Goal: Task Accomplishment & Management: Use online tool/utility

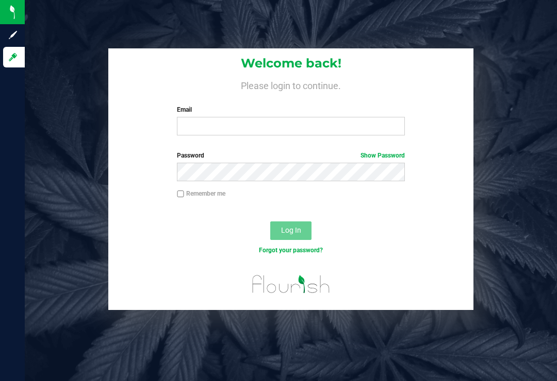
type input "b"
type input "[EMAIL_ADDRESS][DOMAIN_NAME]"
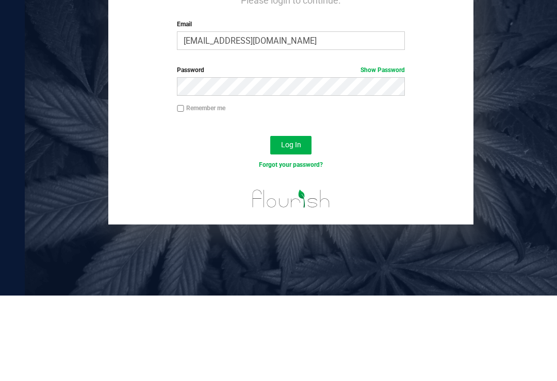
click at [294, 222] on button "Log In" at bounding box center [290, 231] width 41 height 19
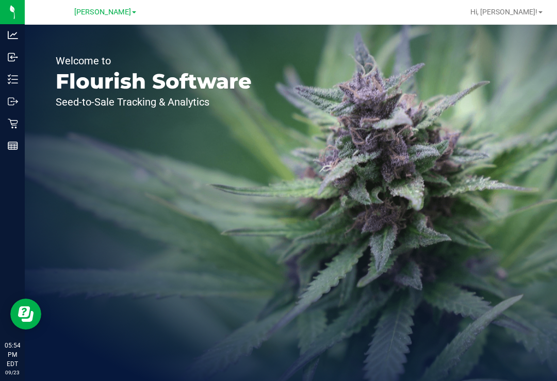
click at [15, 82] on icon at bounding box center [13, 79] width 10 height 10
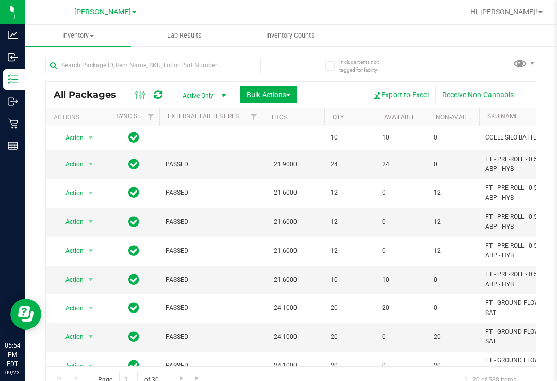
scroll to position [16, 0]
click at [296, 33] on span "Inventory Counts" at bounding box center [290, 35] width 76 height 9
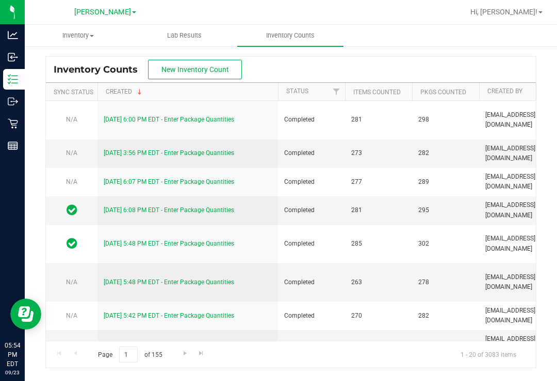
click at [183, 75] on button "New Inventory Count" at bounding box center [195, 70] width 94 height 20
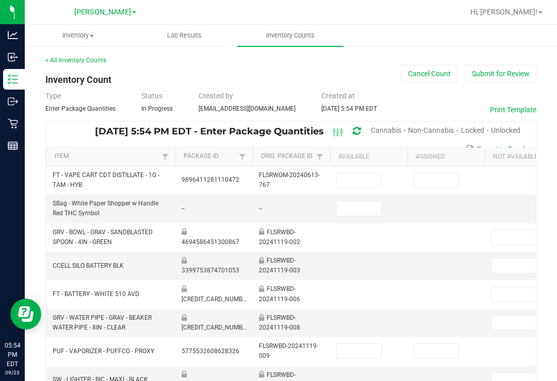
click at [511, 126] on span "Unlocked" at bounding box center [505, 130] width 29 height 8
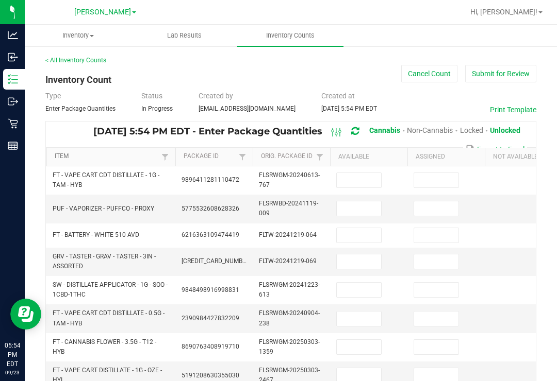
click at [59, 158] on link "Item" at bounding box center [107, 157] width 104 height 8
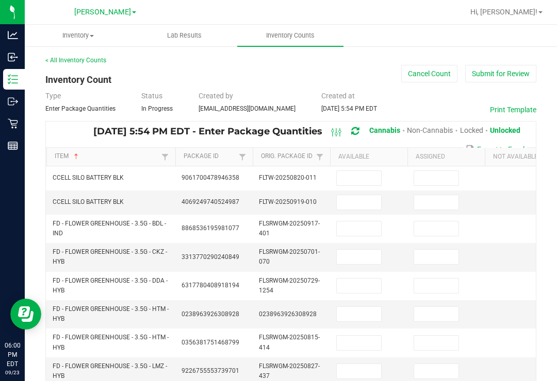
click at [362, 197] on input at bounding box center [358, 202] width 44 height 14
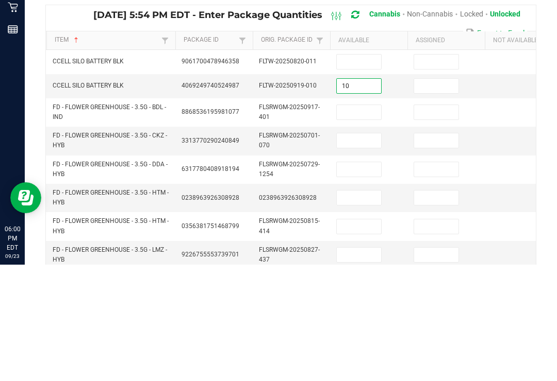
type input "10"
click at [359, 171] on input at bounding box center [358, 178] width 44 height 14
type input "7"
type input "0"
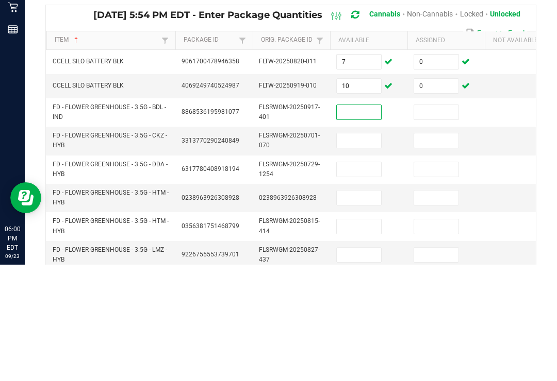
scroll to position [16, 0]
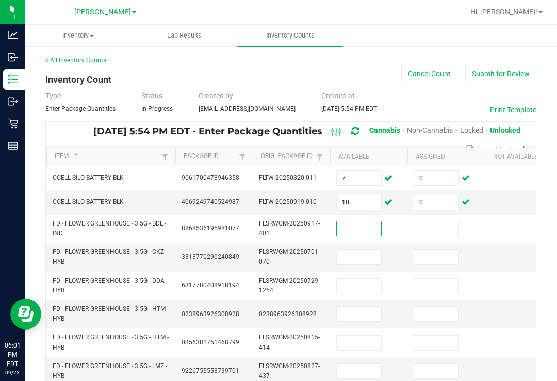
click at [359, 222] on input at bounding box center [358, 229] width 44 height 14
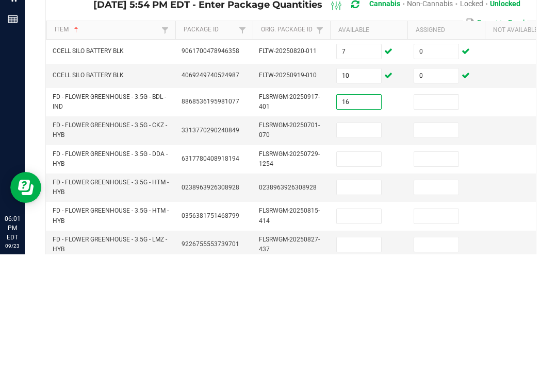
type input "16"
type input "0"
type input "2"
type input "0"
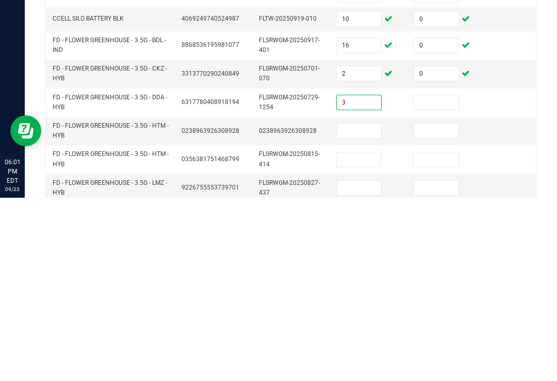
type input "3"
type input "0"
type input "11"
type input "0"
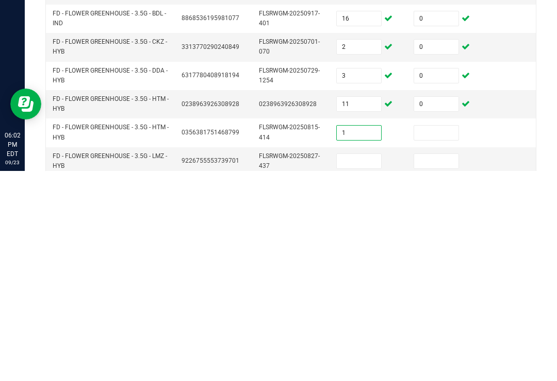
type input "1"
type input "0"
click at [355, 336] on input "1" at bounding box center [358, 343] width 44 height 14
type input "11"
click at [349, 307] on input "11" at bounding box center [358, 314] width 44 height 14
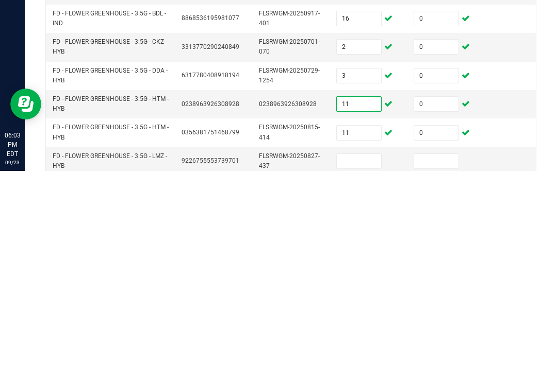
type input "2"
type input "0"
click at [432, 307] on input "0" at bounding box center [436, 314] width 44 height 14
type input "2"
click at [367, 364] on input at bounding box center [358, 371] width 44 height 14
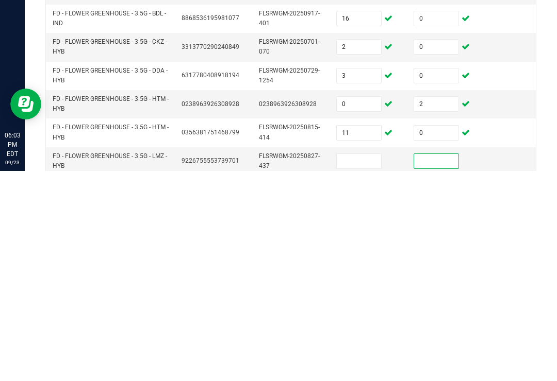
click at [362, 364] on input at bounding box center [358, 371] width 44 height 14
type input "1"
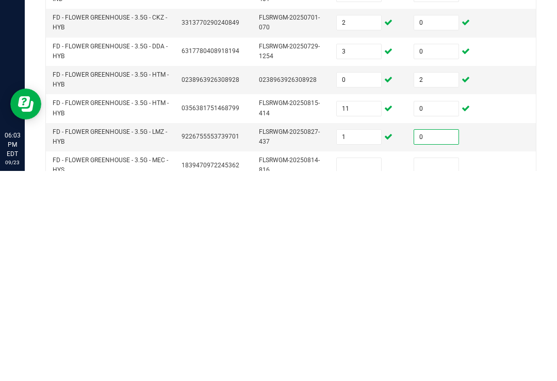
scroll to position [28, 0]
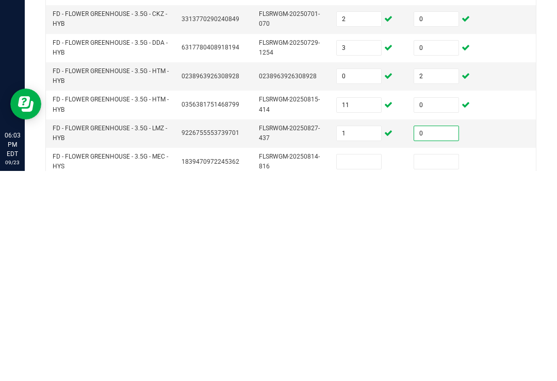
type input "0"
click at [359, 365] on input at bounding box center [358, 372] width 44 height 14
type input "2"
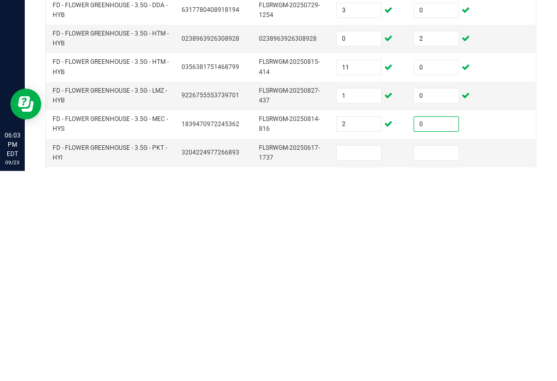
scroll to position [78, 0]
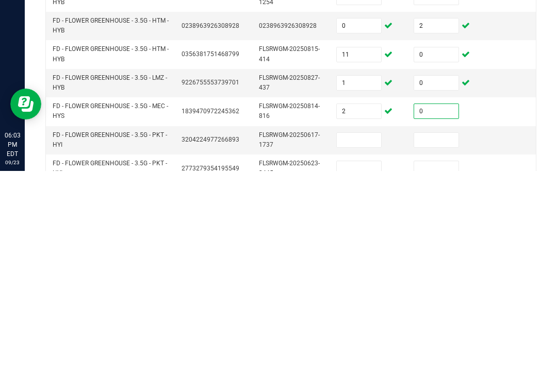
type input "0"
click at [360, 343] on input at bounding box center [358, 350] width 44 height 14
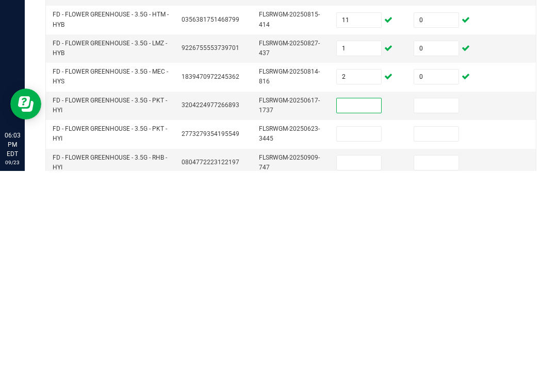
scroll to position [115, 0]
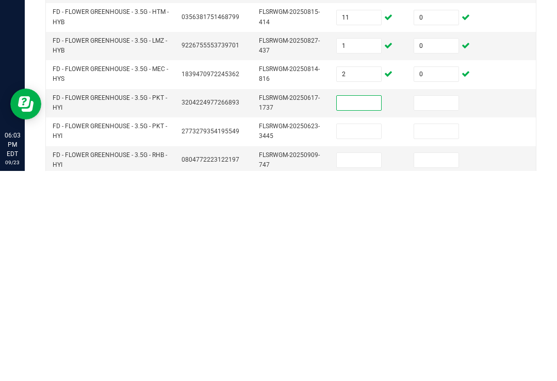
click at [360, 334] on input at bounding box center [358, 341] width 44 height 14
type input "99"
click at [445, 334] on input at bounding box center [436, 341] width 44 height 14
type input "99"
click at [368, 306] on input at bounding box center [358, 313] width 44 height 14
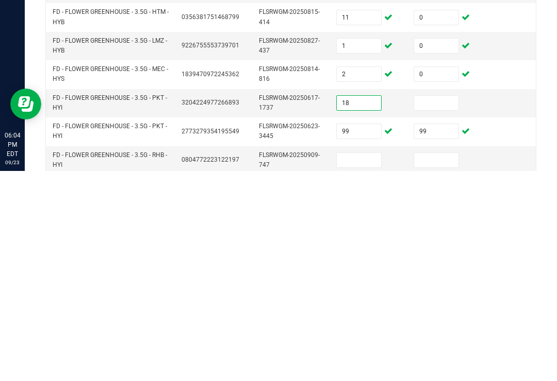
type input "18"
type input "0"
type input "3"
type input "0"
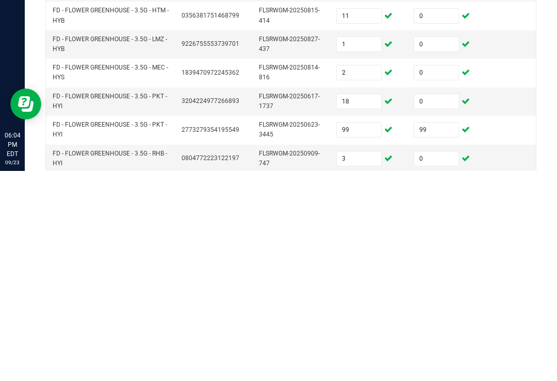
type input "6"
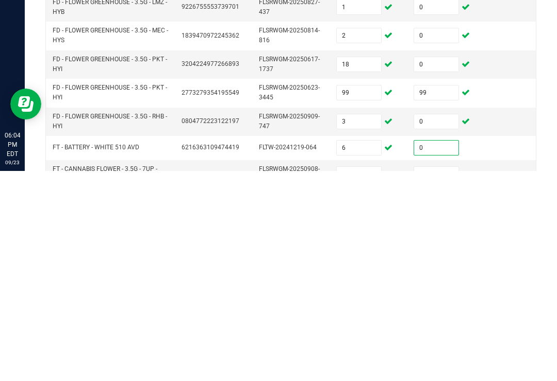
scroll to position [157, 0]
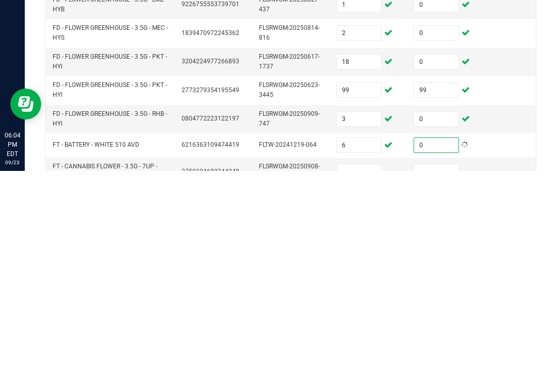
type input "0"
click at [368, 375] on input at bounding box center [358, 382] width 44 height 14
type input "4"
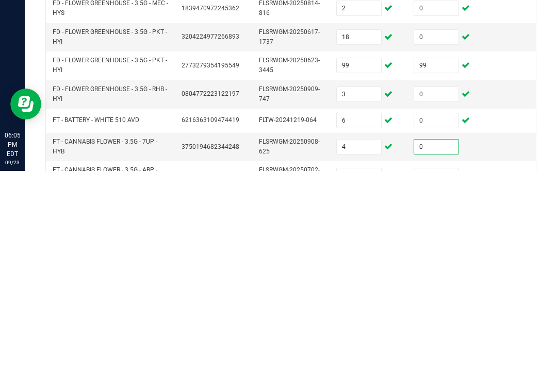
scroll to position [193, 0]
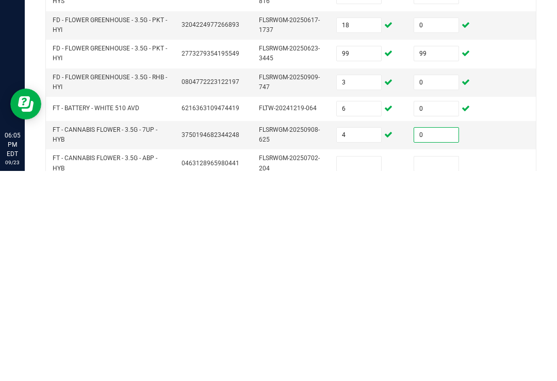
type input "0"
click at [352, 367] on input at bounding box center [358, 374] width 44 height 14
type input "11"
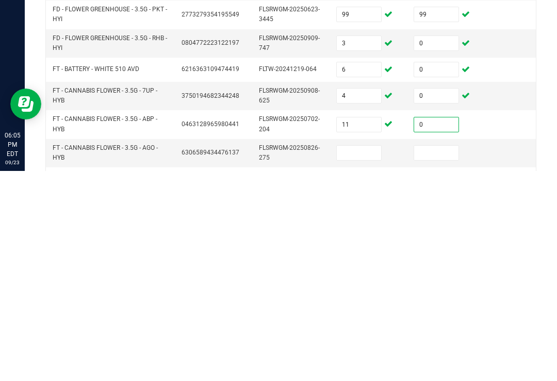
scroll to position [238, 0]
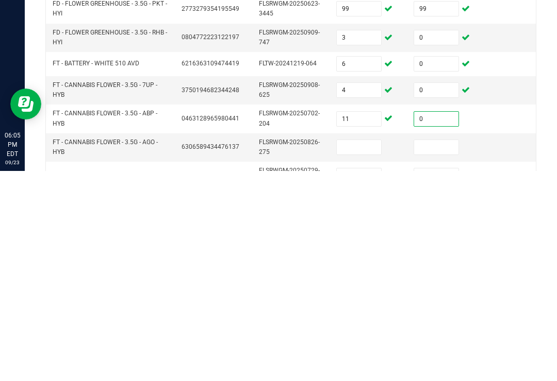
type input "0"
click at [356, 350] on input at bounding box center [358, 357] width 44 height 14
type input "18"
type input "0"
type input "8"
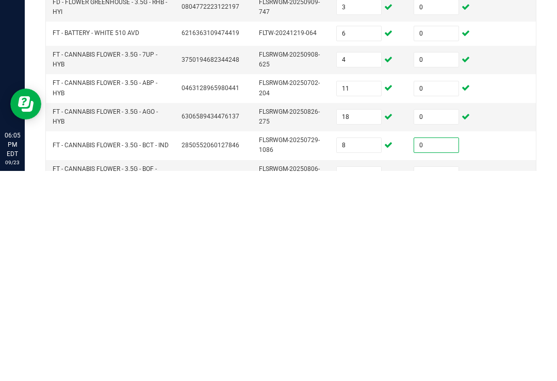
scroll to position [279, 0]
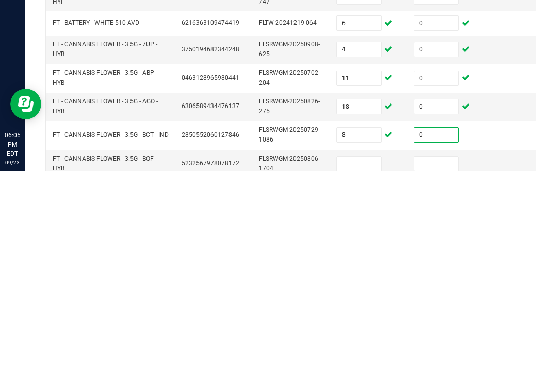
type input "0"
click at [359, 367] on input at bounding box center [358, 374] width 44 height 14
click at [360, 367] on input "1" at bounding box center [358, 374] width 44 height 14
type input "12"
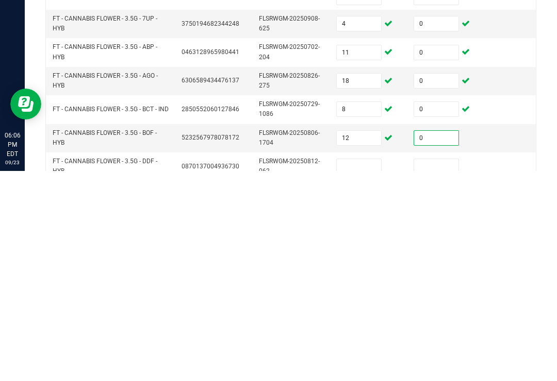
scroll to position [314, 0]
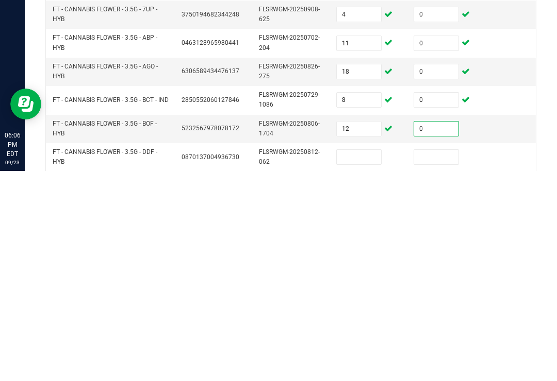
type input "0"
click at [368, 360] on input at bounding box center [358, 367] width 44 height 14
type input "5"
type input "0"
type input "8"
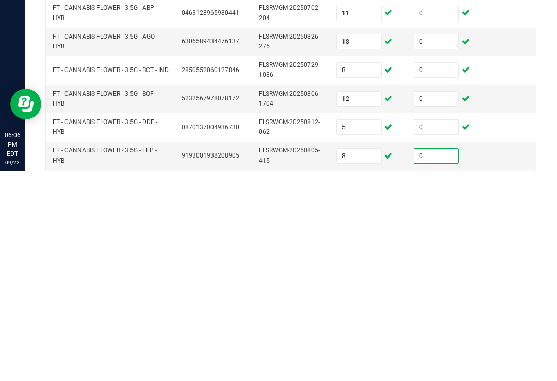
scroll to position [350, 0]
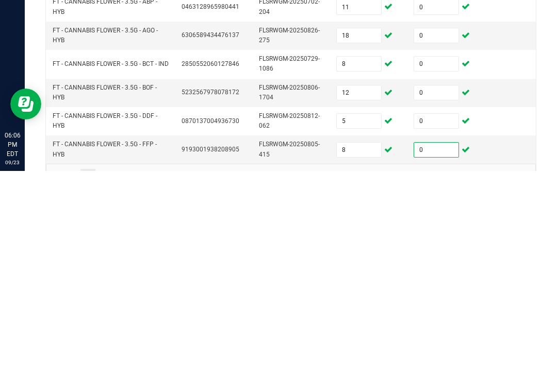
type input "0"
click at [112, 379] on link "3" at bounding box center [119, 386] width 15 height 15
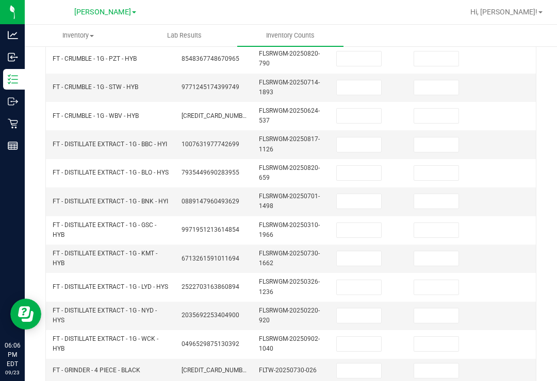
click at [102, 362] on td "FT - GRINDER - 4 PIECE - BLACK" at bounding box center [110, 371] width 129 height 24
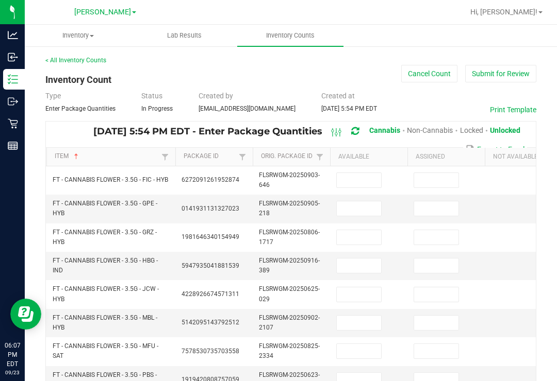
scroll to position [0, 0]
click at [368, 173] on input at bounding box center [358, 180] width 44 height 14
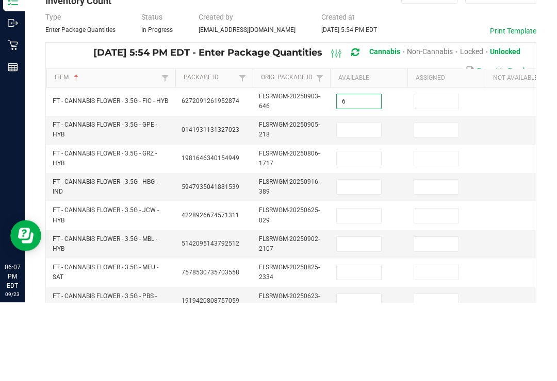
type input "6"
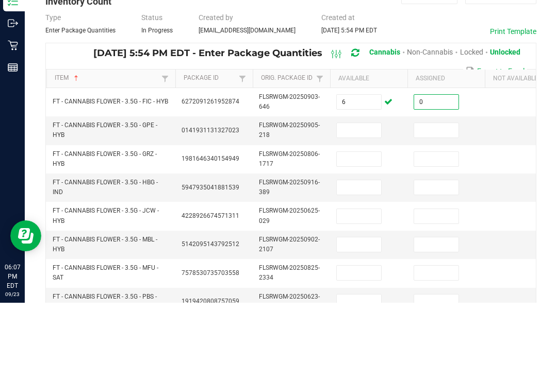
type input "0"
click at [361, 201] on input "1" at bounding box center [358, 208] width 44 height 14
type input "10"
type input "0"
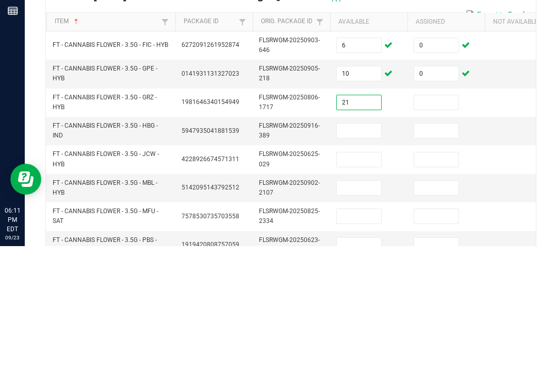
type input "21"
type input "0"
type input "15"
type input "0"
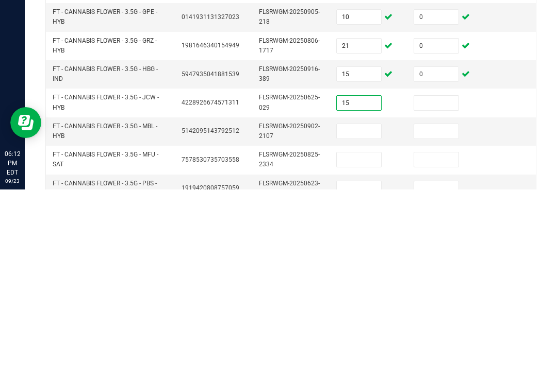
type input "15"
type input "0"
type input "6"
type input "0"
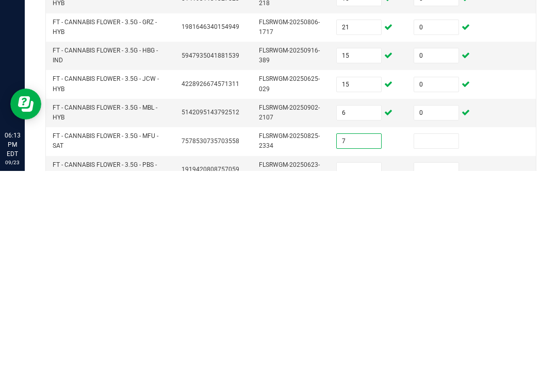
type input "7"
type input "0"
type input "11"
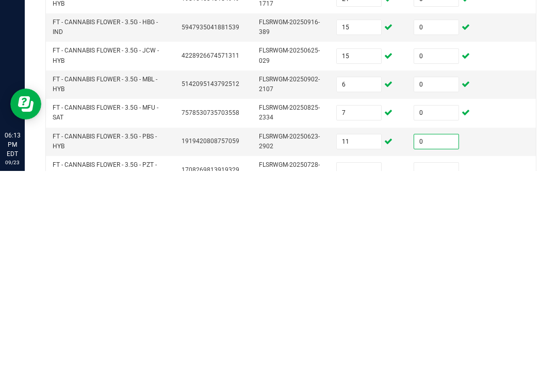
scroll to position [50, 0]
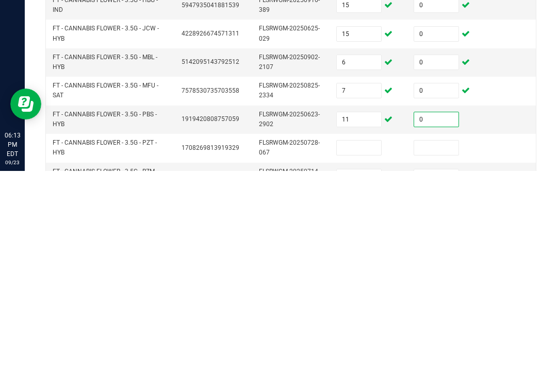
type input "0"
click at [373, 351] on input at bounding box center [358, 358] width 44 height 14
type input "18"
type input "0"
type input "4"
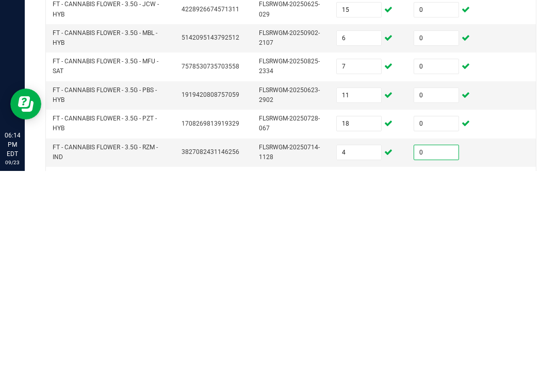
scroll to position [82, 0]
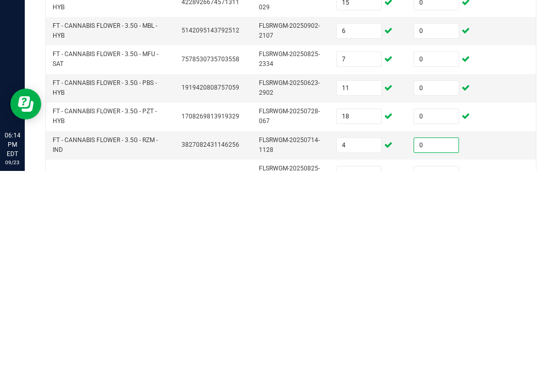
type input "0"
click at [362, 377] on input at bounding box center [358, 384] width 44 height 14
type input "19"
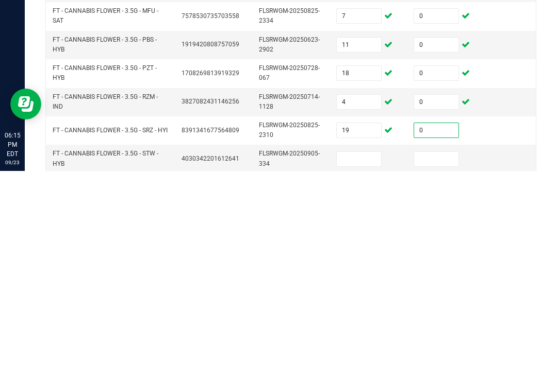
scroll to position [141, 0]
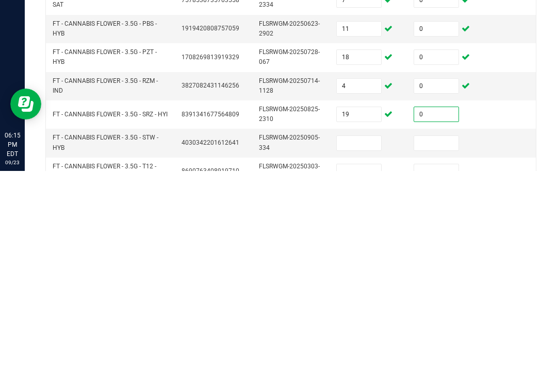
type input "0"
click at [362, 346] on input at bounding box center [358, 353] width 44 height 14
type input "17"
type input "0"
type input "10"
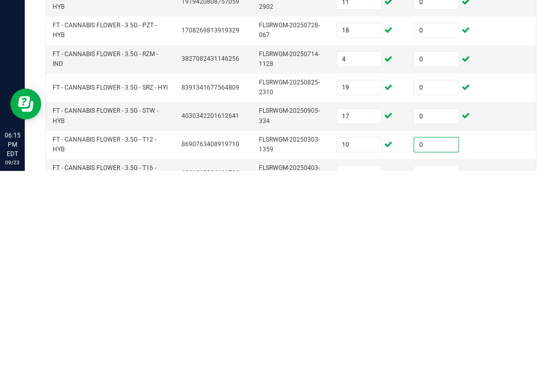
scroll to position [173, 0]
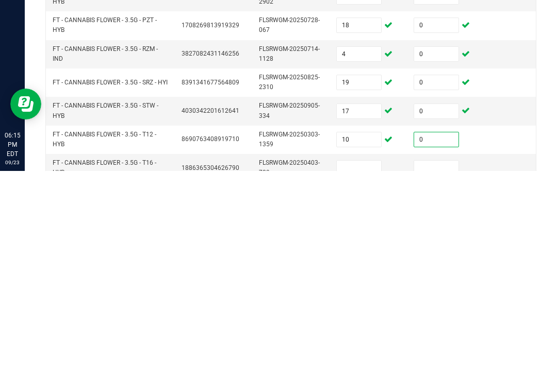
type input "0"
click at [365, 364] on td at bounding box center [368, 378] width 77 height 28
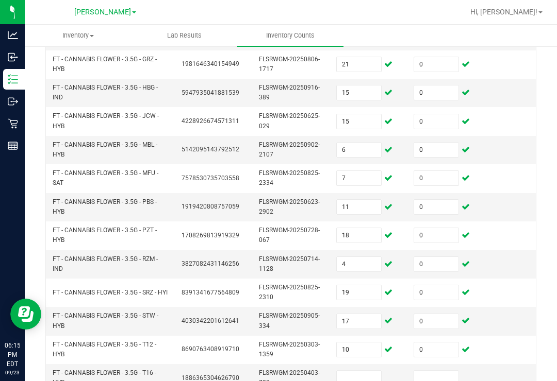
click at [365, 371] on input at bounding box center [358, 378] width 44 height 14
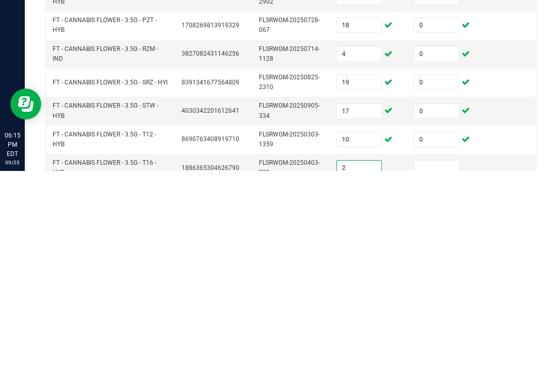
type input "2"
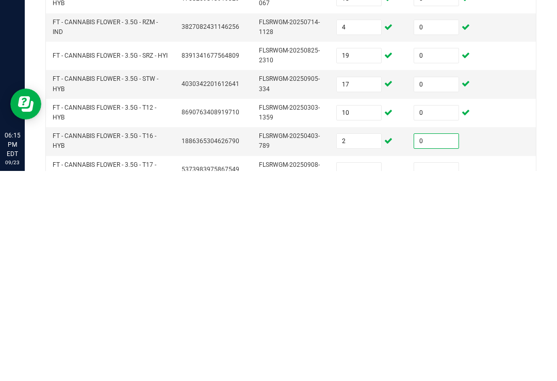
scroll to position [207, 0]
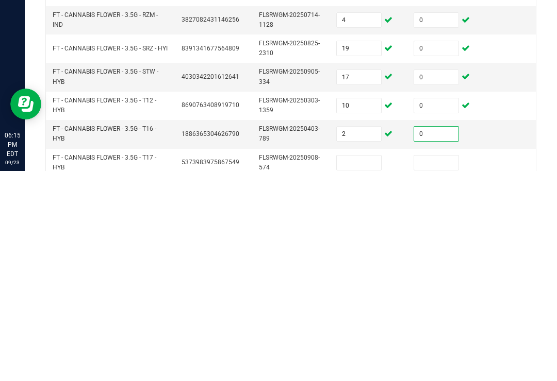
type input "0"
click at [353, 366] on input at bounding box center [358, 373] width 44 height 14
type input "3"
type input "4"
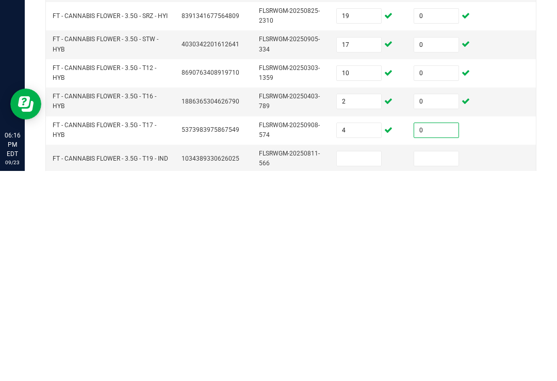
scroll to position [257, 0]
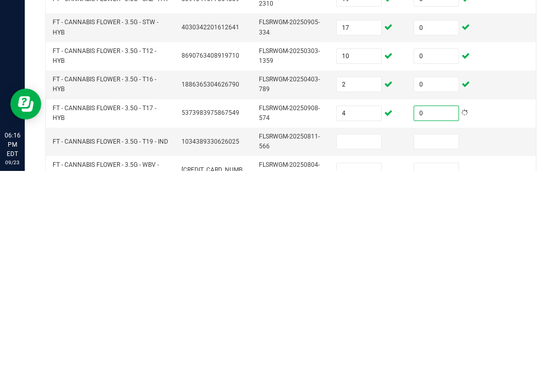
type input "0"
click at [359, 345] on input at bounding box center [358, 352] width 44 height 14
type input "18"
type input "0"
type input "7"
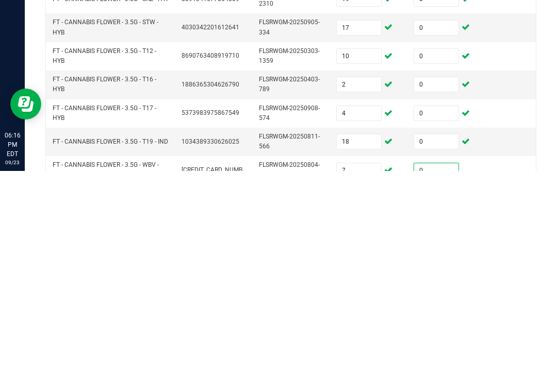
scroll to position [289, 0]
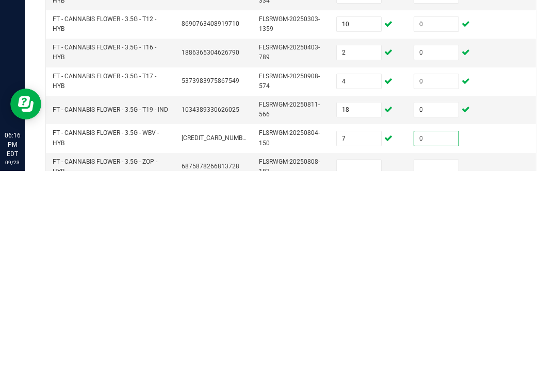
type input "0"
click at [359, 370] on input at bounding box center [358, 377] width 44 height 14
type input "19"
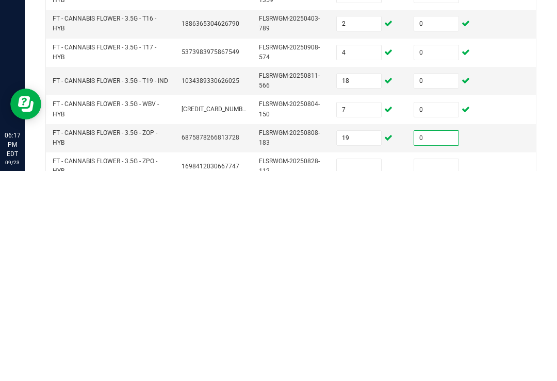
scroll to position [321, 0]
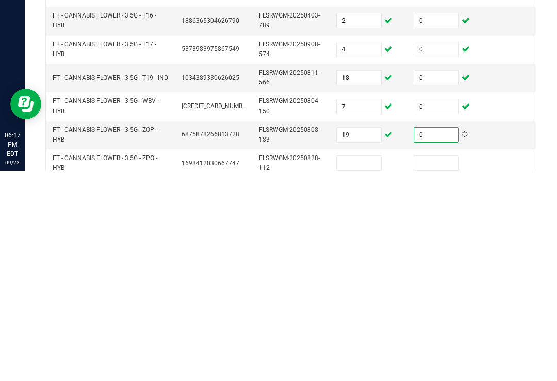
type input "0"
click at [368, 366] on input at bounding box center [358, 373] width 44 height 14
type input "18"
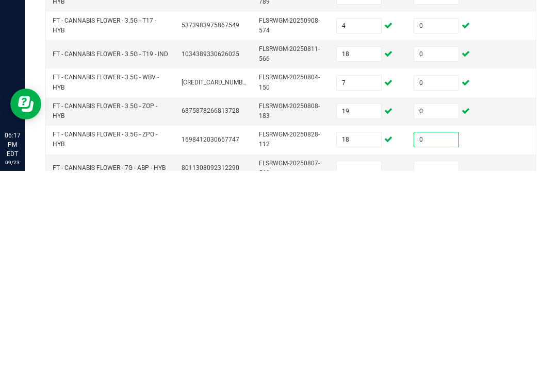
scroll to position [354, 0]
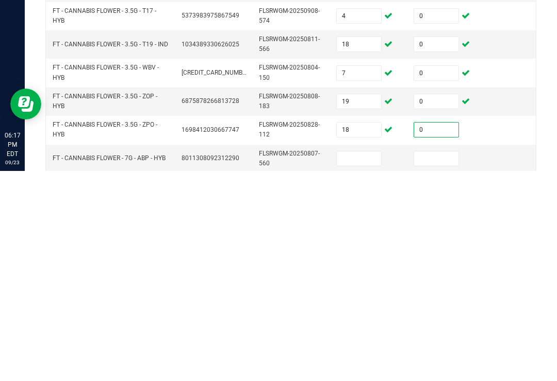
type input "0"
click at [370, 362] on input at bounding box center [358, 369] width 44 height 14
type input "17"
type input "0"
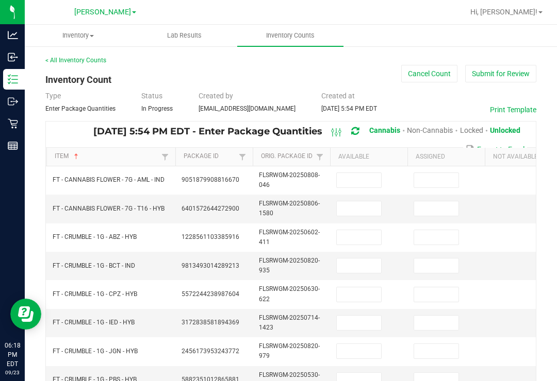
scroll to position [-1, 0]
click at [361, 173] on input at bounding box center [358, 180] width 44 height 14
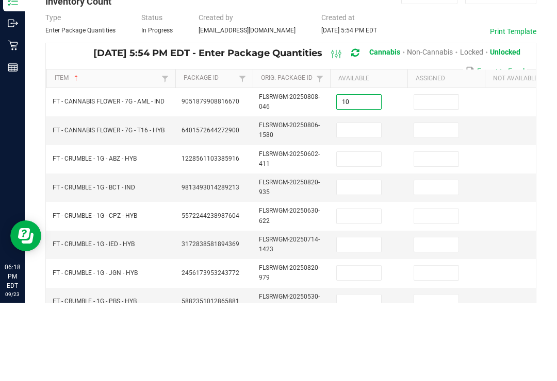
type input "10"
click at [436, 173] on input at bounding box center [436, 180] width 44 height 14
type input "0"
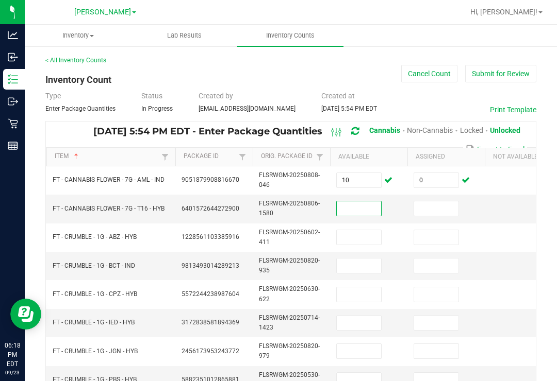
click at [360, 201] on input at bounding box center [358, 208] width 44 height 14
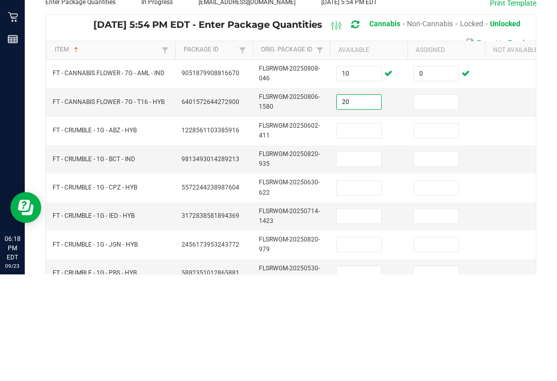
type input "20"
type input "0"
type input "5"
type input "0"
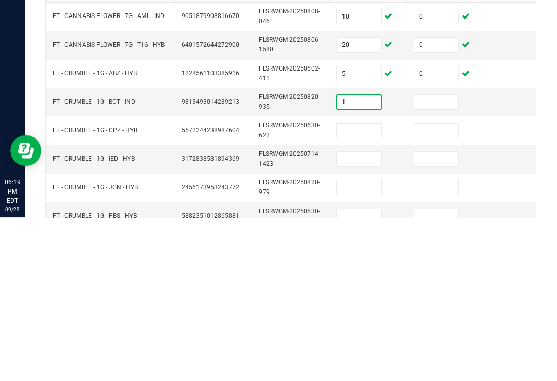
type input "1"
type input "0"
type input "8"
type input "0"
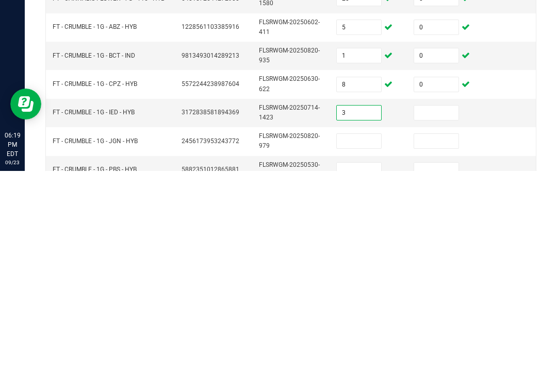
type input "3"
type input "0"
type input "3"
type input "0"
type input "1"
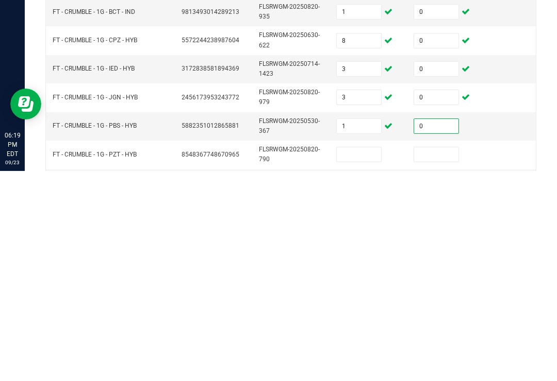
scroll to position [48, 0]
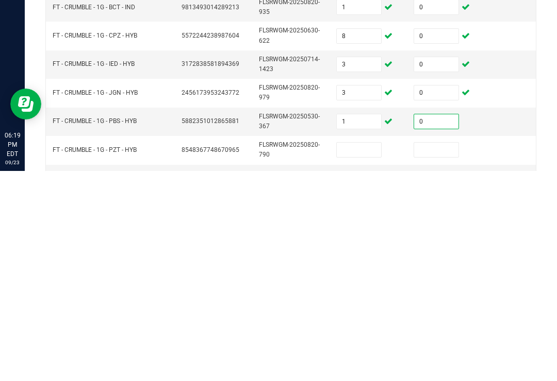
type input "0"
click at [362, 353] on input at bounding box center [358, 360] width 44 height 14
type input "3"
type input "0"
type input "3"
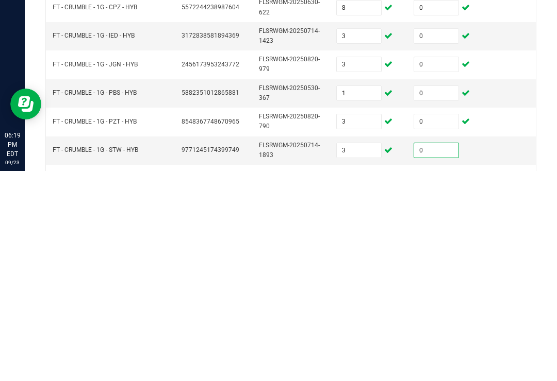
scroll to position [103, 0]
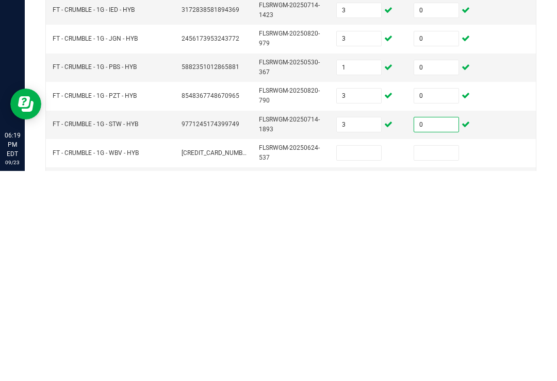
type input "0"
click at [372, 356] on input at bounding box center [358, 363] width 44 height 14
type input "5"
type input "0"
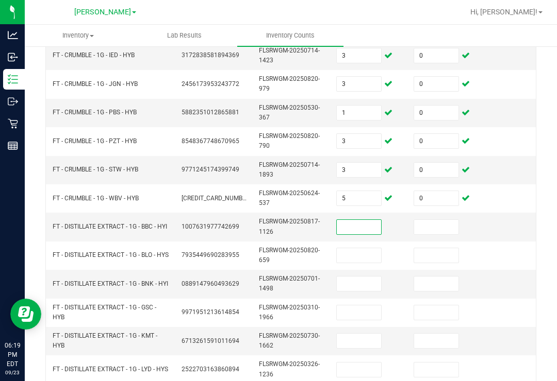
scroll to position [269, 0]
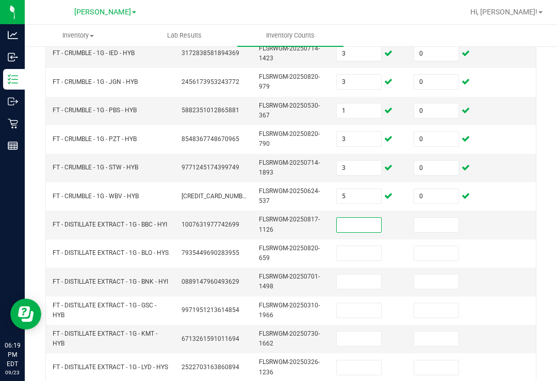
click at [349, 218] on input at bounding box center [358, 225] width 44 height 14
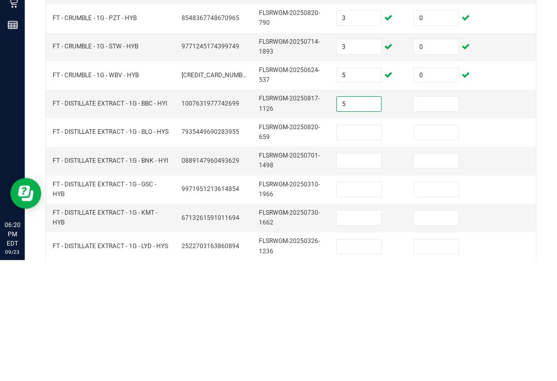
type input "5"
type input "0"
type input "3"
type input "0"
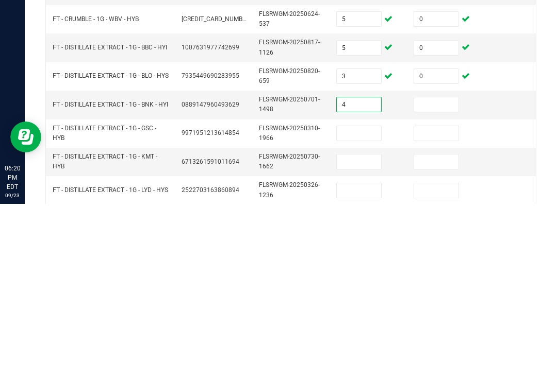
type input "4"
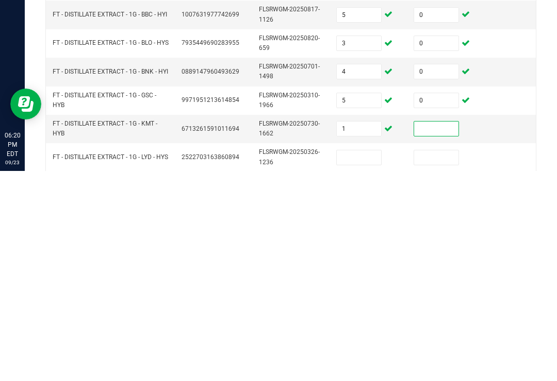
click at [361, 332] on input "1" at bounding box center [358, 339] width 44 height 14
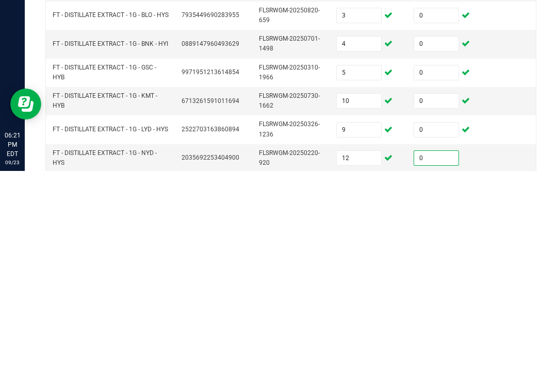
scroll to position [332, 0]
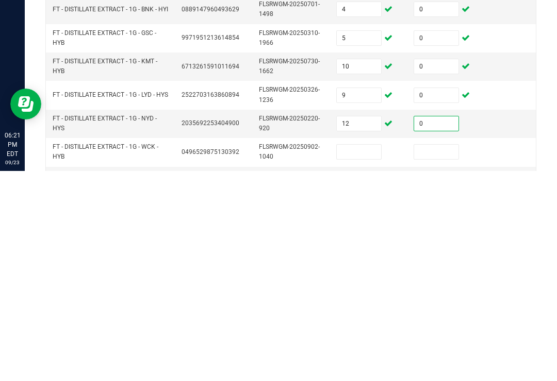
click at [362, 355] on input at bounding box center [358, 362] width 44 height 14
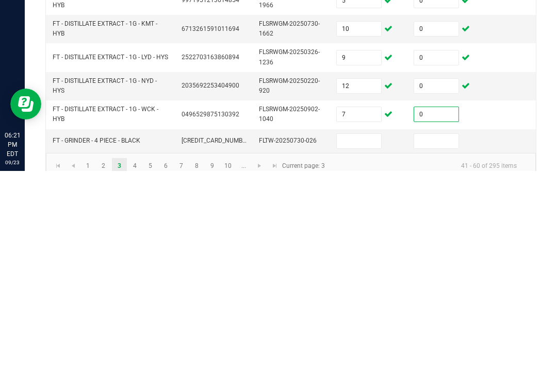
click at [368, 344] on input at bounding box center [358, 351] width 44 height 14
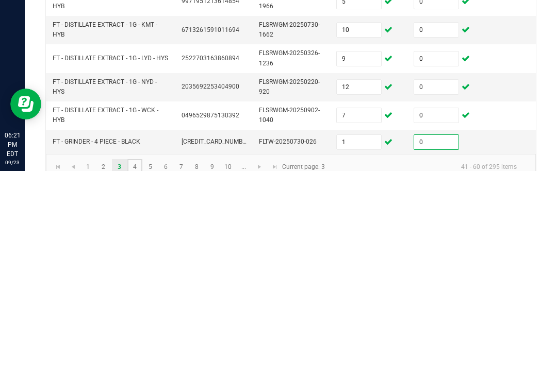
click at [132, 369] on link "4" at bounding box center [134, 376] width 15 height 15
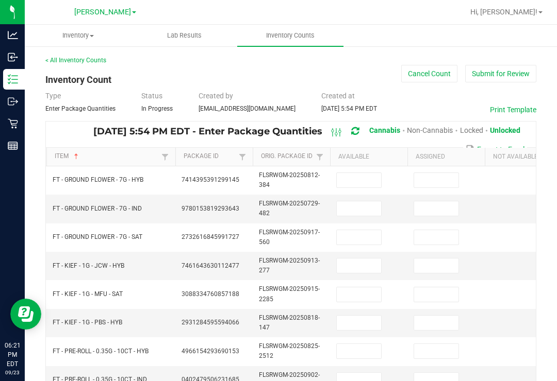
scroll to position [0, 0]
click at [368, 173] on input at bounding box center [358, 180] width 44 height 14
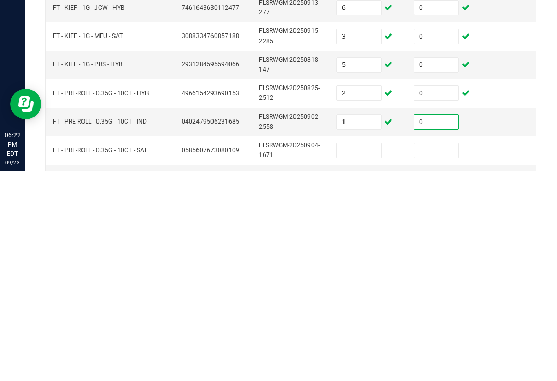
scroll to position [54, 0]
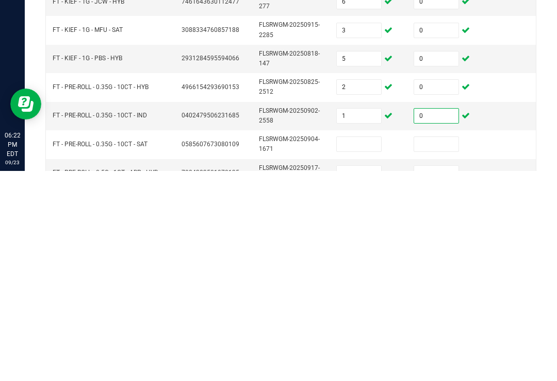
click at [361, 347] on input at bounding box center [358, 354] width 44 height 14
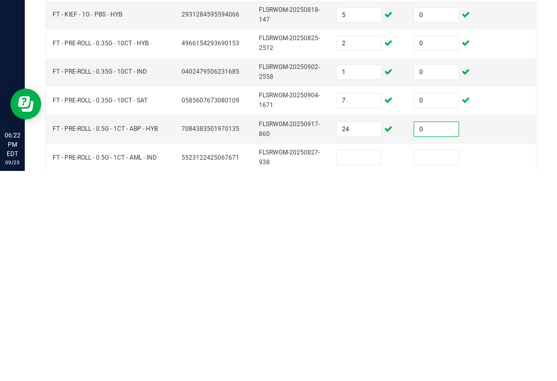
scroll to position [99, 0]
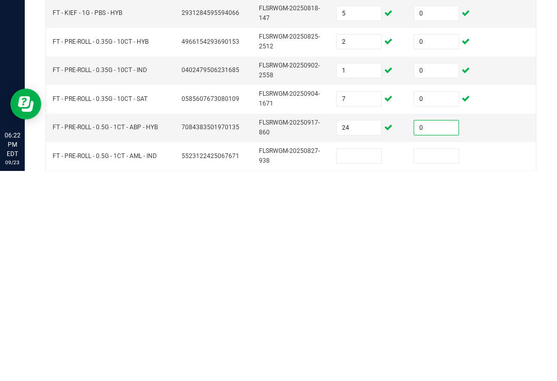
click at [363, 359] on input at bounding box center [358, 366] width 44 height 14
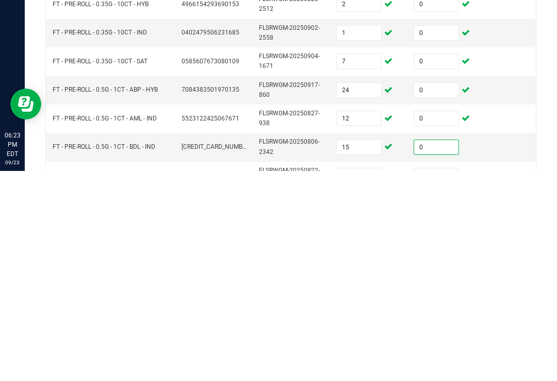
scroll to position [156, 0]
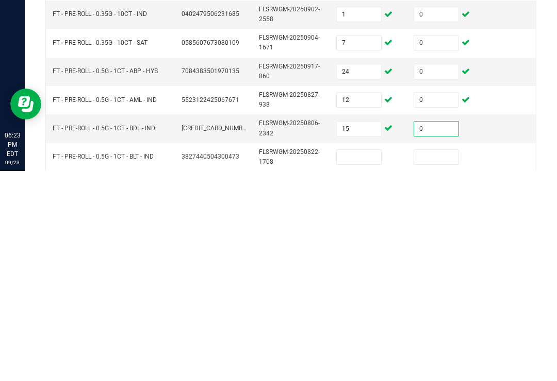
click at [370, 360] on input at bounding box center [358, 367] width 44 height 14
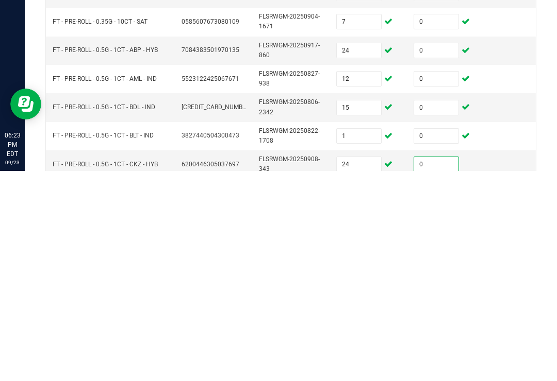
scroll to position [191, 0]
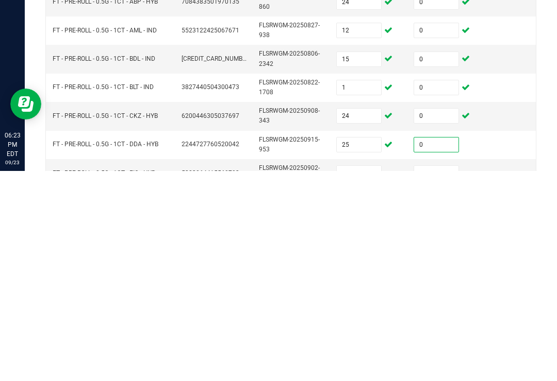
scroll to position [233, 0]
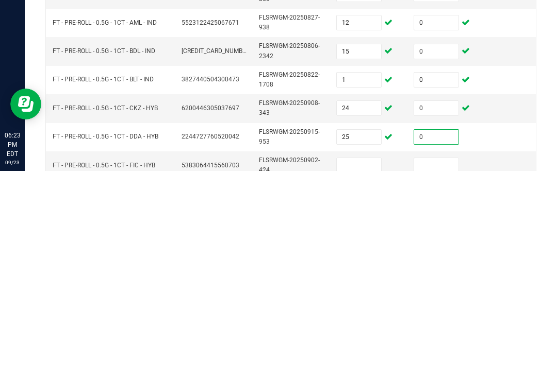
click at [366, 368] on input at bounding box center [358, 375] width 44 height 14
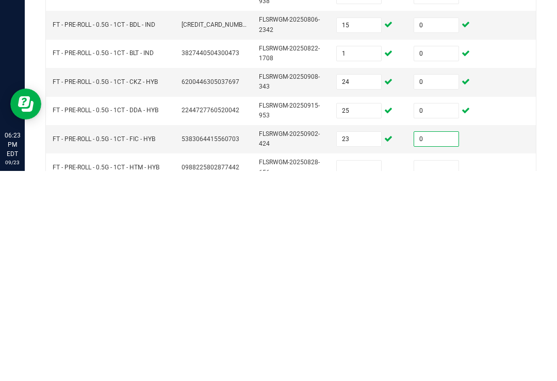
scroll to position [279, 0]
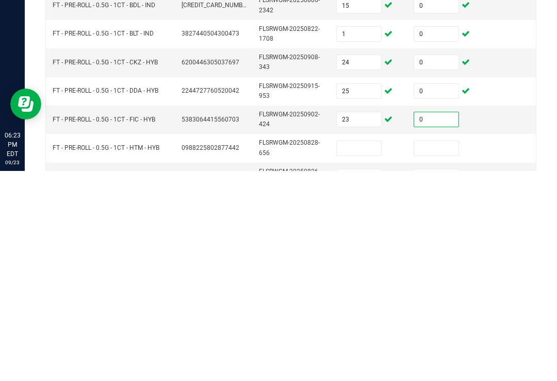
click at [370, 351] on input at bounding box center [358, 358] width 44 height 14
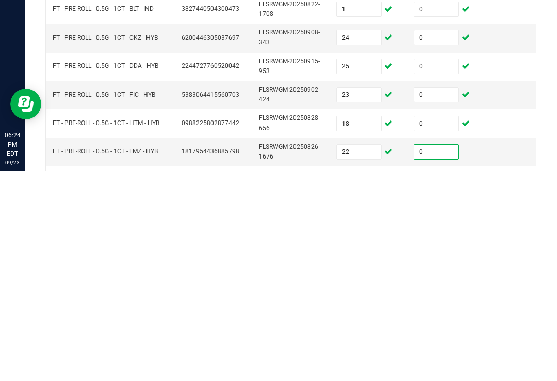
scroll to position [312, 0]
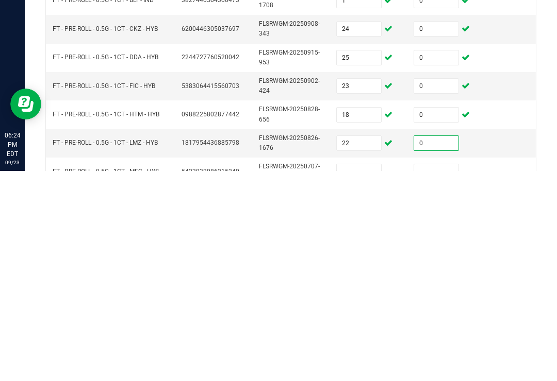
click at [360, 375] on input at bounding box center [358, 382] width 44 height 14
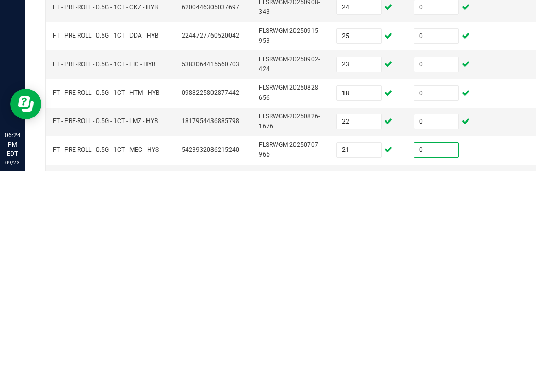
scroll to position [336, 0]
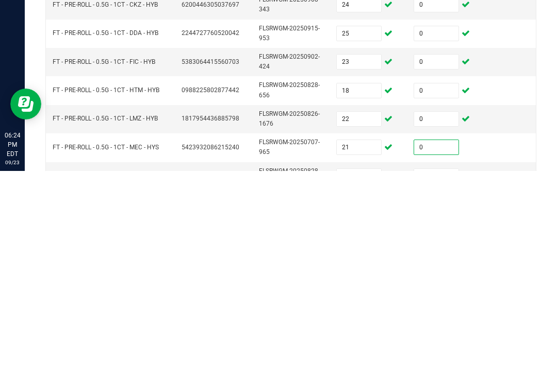
click at [359, 379] on input at bounding box center [358, 386] width 44 height 14
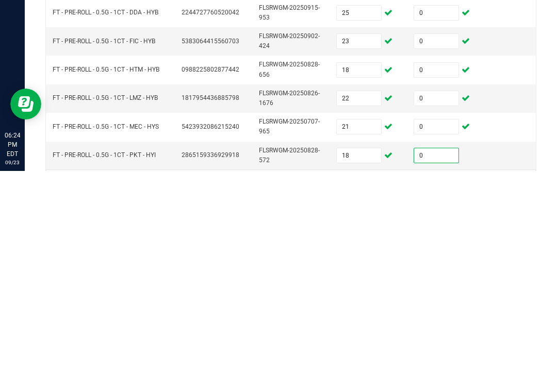
scroll to position [360, 0]
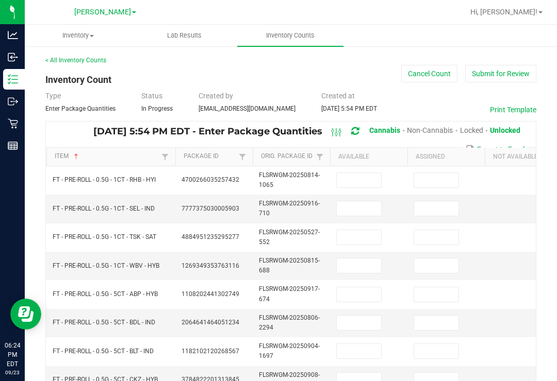
scroll to position [0, 0]
click at [364, 173] on input at bounding box center [358, 180] width 44 height 14
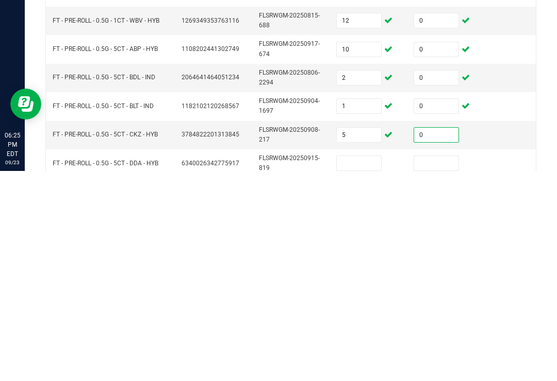
scroll to position [38, 0]
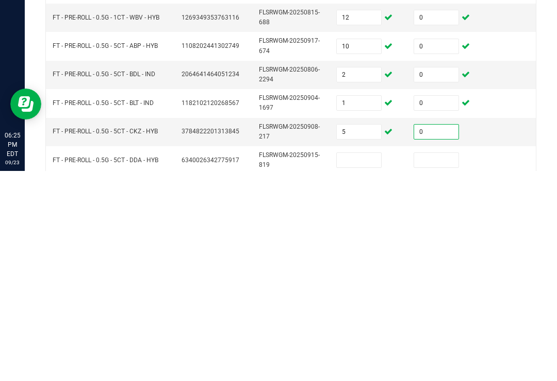
click at [360, 363] on input at bounding box center [358, 370] width 44 height 14
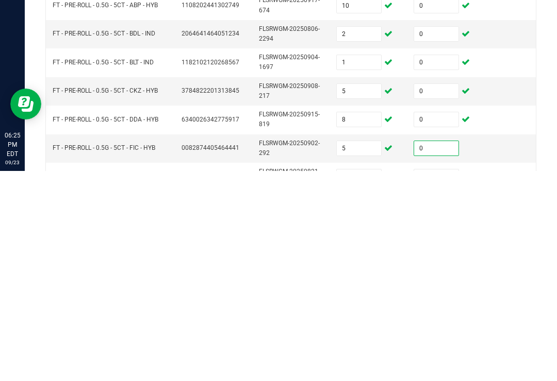
scroll to position [96, 0]
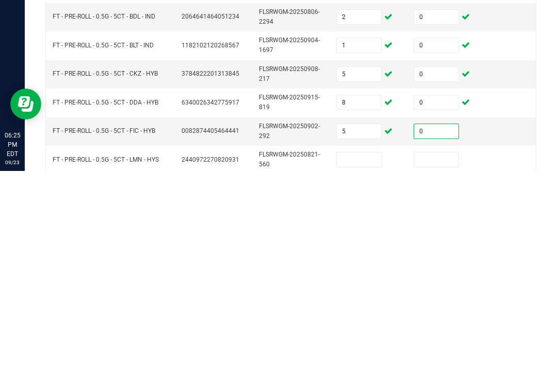
click at [357, 363] on input at bounding box center [358, 370] width 44 height 14
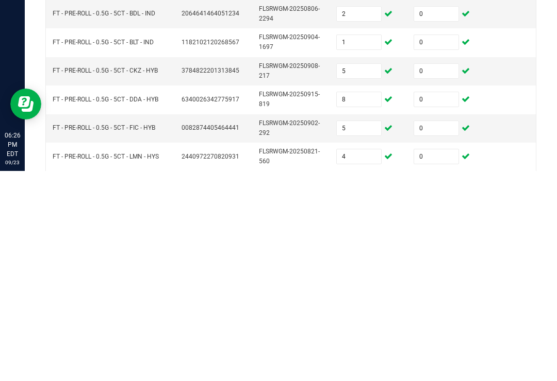
click at [529, 353] on td at bounding box center [522, 367] width 77 height 28
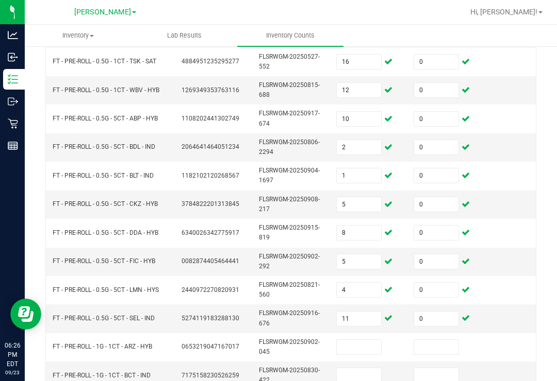
scroll to position [177, 0]
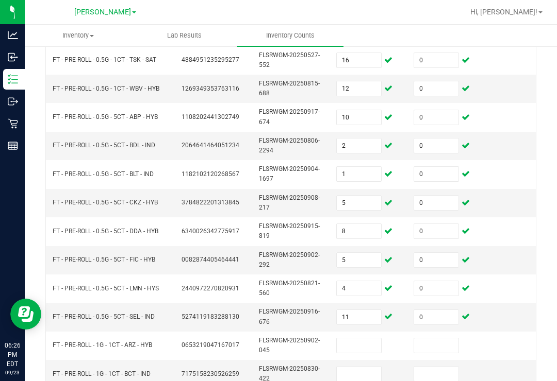
click at [364, 339] on input at bounding box center [358, 346] width 44 height 14
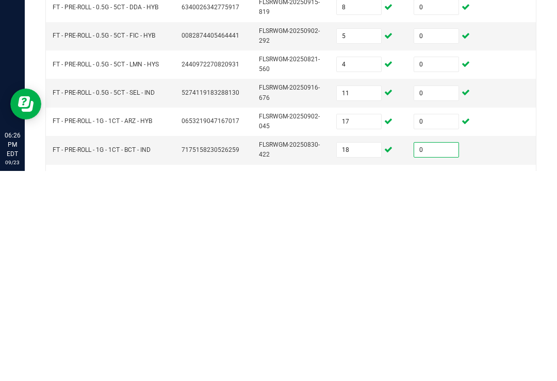
scroll to position [194, 0]
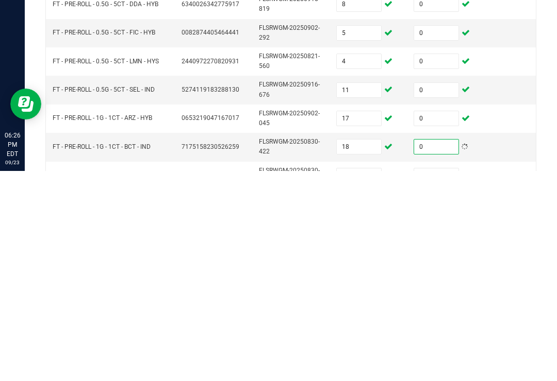
click at [365, 379] on input at bounding box center [358, 386] width 44 height 14
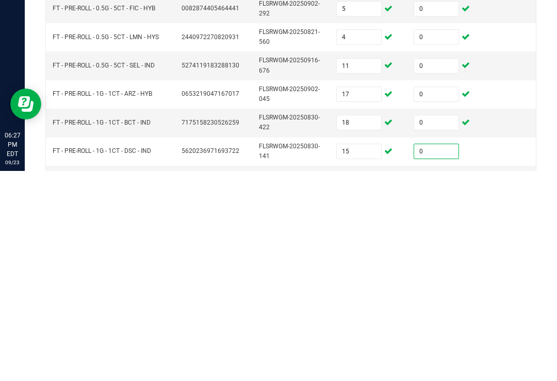
scroll to position [261, 0]
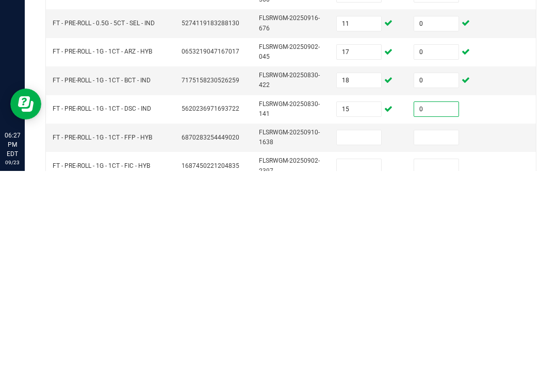
click at [343, 341] on input at bounding box center [358, 348] width 44 height 14
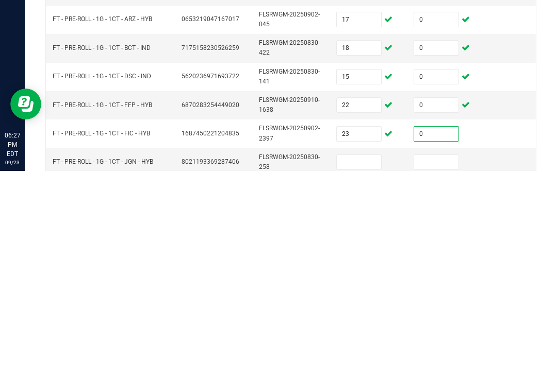
scroll to position [294, 0]
click at [365, 365] on input at bounding box center [358, 372] width 44 height 14
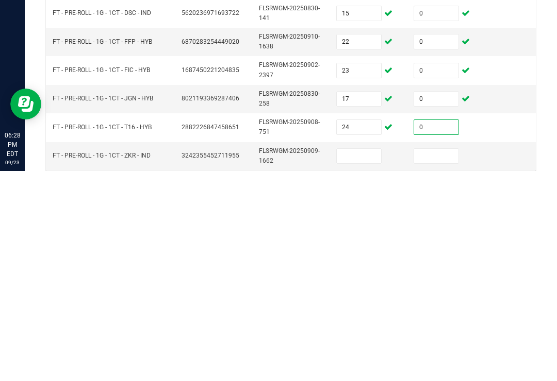
scroll to position [360, 0]
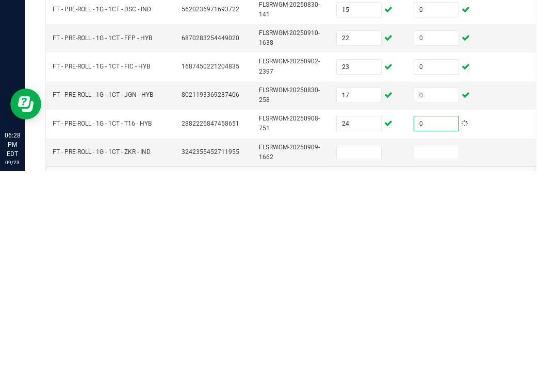
click at [353, 356] on input at bounding box center [358, 363] width 44 height 14
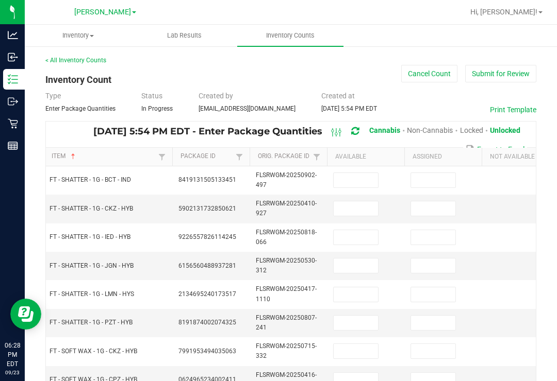
scroll to position [0, 0]
click at [363, 173] on input at bounding box center [355, 180] width 44 height 14
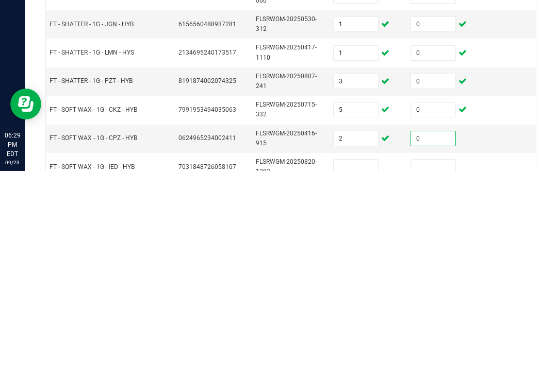
scroll to position [44, 0]
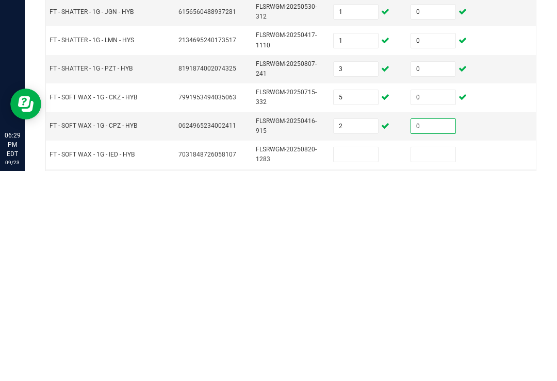
click at [356, 358] on input at bounding box center [355, 365] width 44 height 14
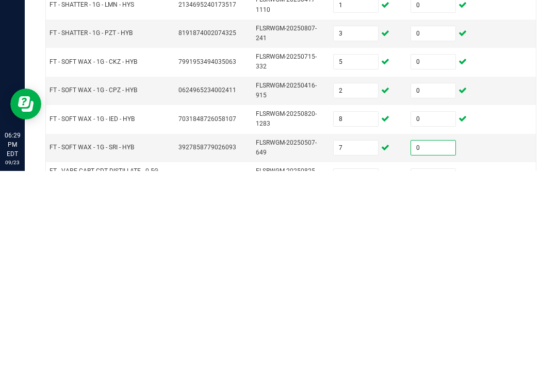
scroll to position [116, 0]
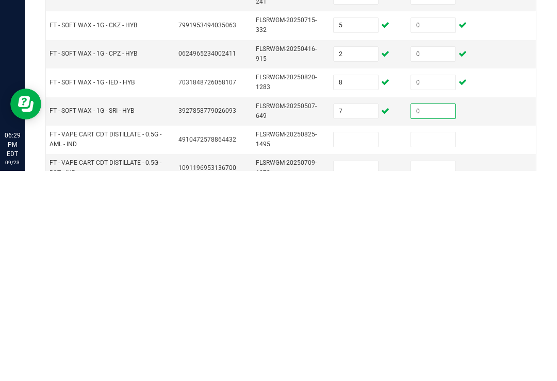
click at [362, 343] on input at bounding box center [355, 350] width 44 height 14
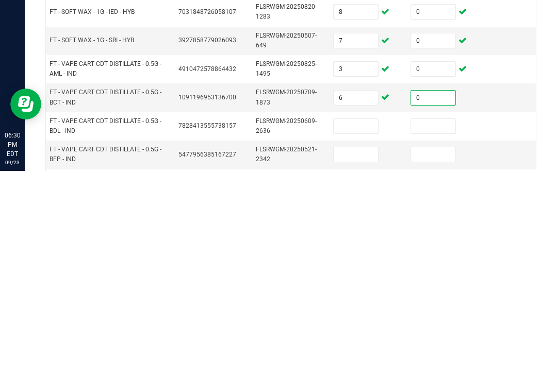
scroll to position [189, 0]
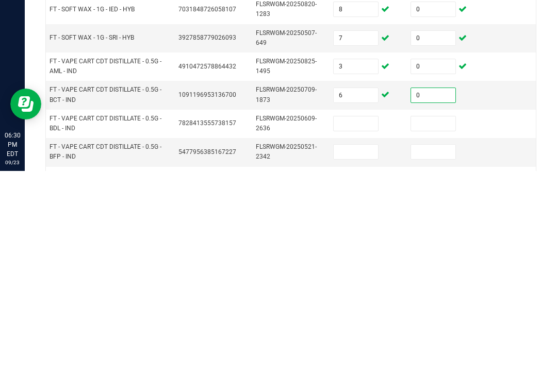
click at [349, 327] on input at bounding box center [355, 334] width 44 height 14
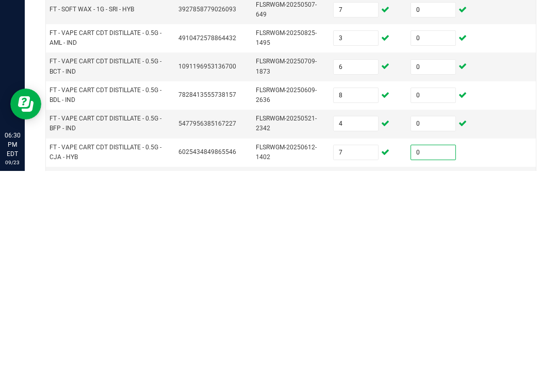
scroll to position [233, 0]
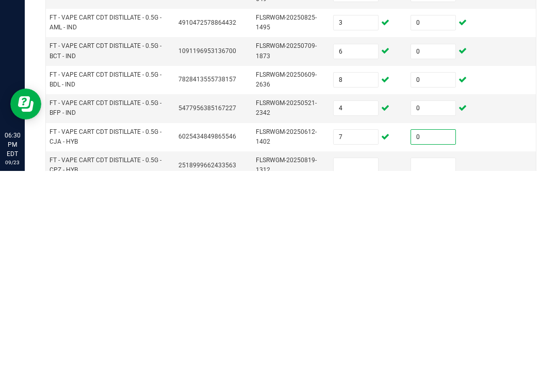
click at [362, 368] on input at bounding box center [355, 375] width 44 height 14
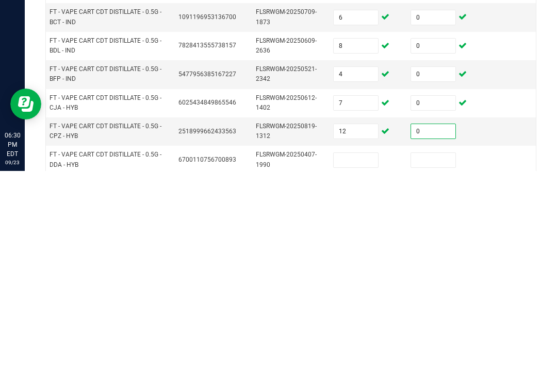
scroll to position [277, 0]
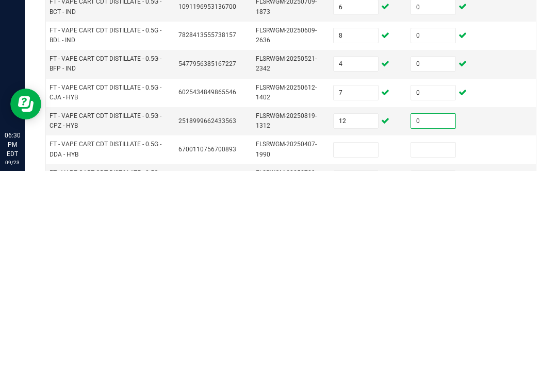
click at [356, 353] on input at bounding box center [355, 360] width 44 height 14
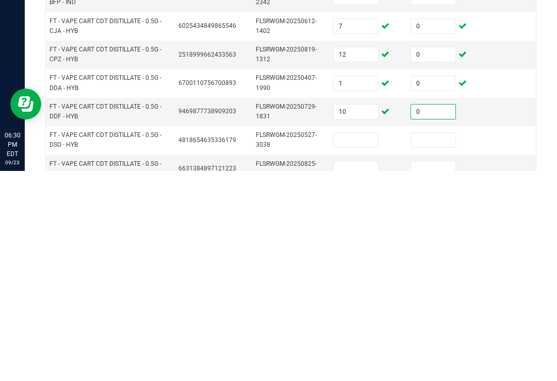
scroll to position [344, 0]
click at [356, 343] on input at bounding box center [355, 350] width 44 height 14
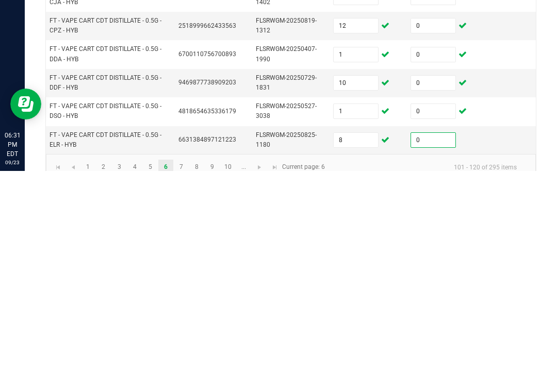
scroll to position [373, 0]
click at [187, 370] on link "7" at bounding box center [181, 377] width 15 height 15
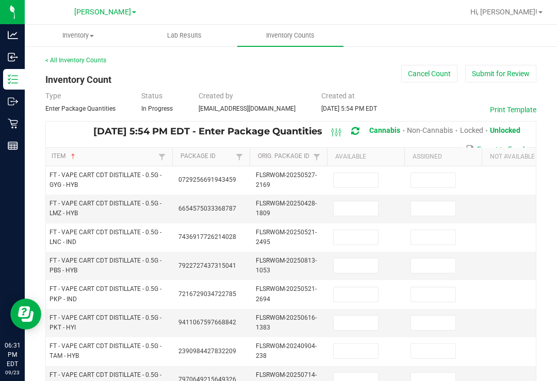
scroll to position [0, 0]
click at [358, 173] on input at bounding box center [355, 180] width 44 height 14
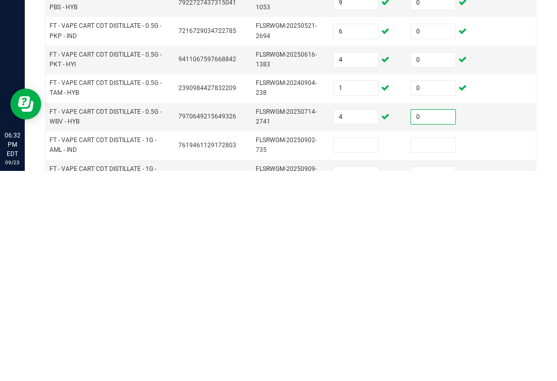
scroll to position [68, 0]
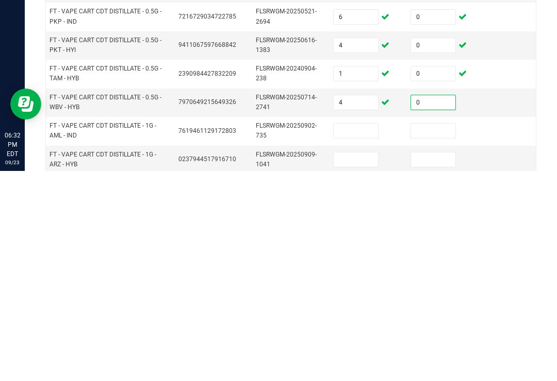
click at [357, 334] on input at bounding box center [355, 341] width 44 height 14
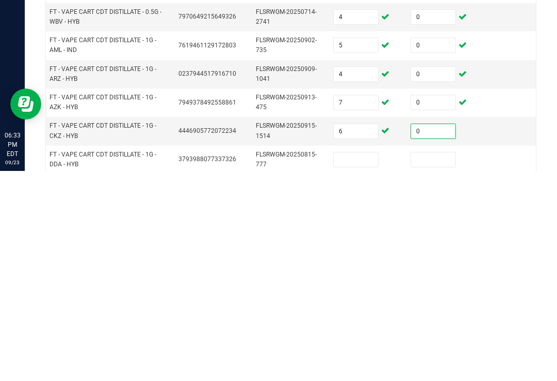
scroll to position [165, 0]
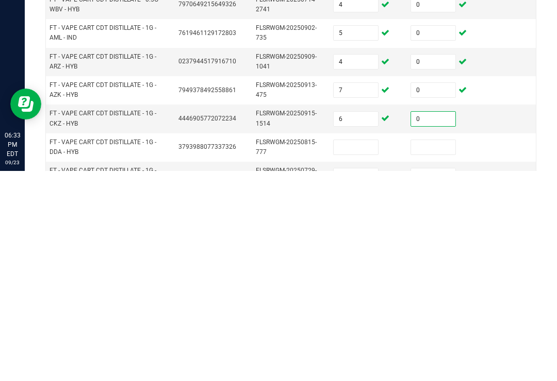
click at [358, 350] on input at bounding box center [355, 357] width 44 height 14
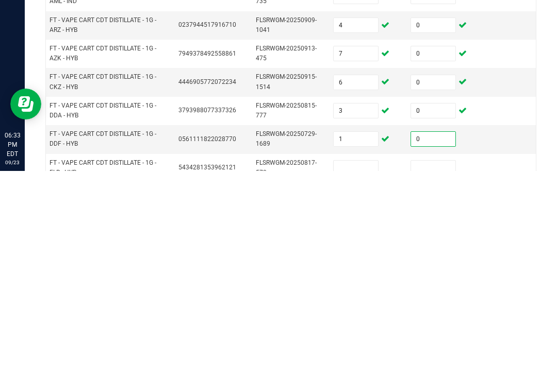
scroll to position [216, 0]
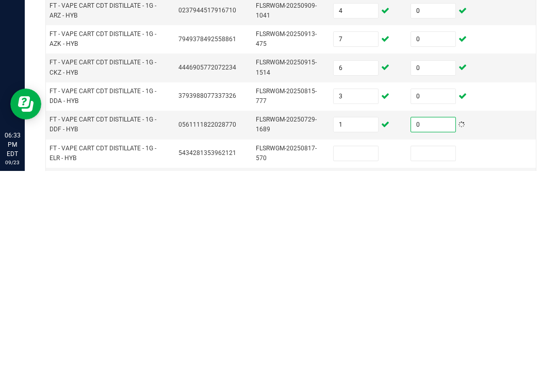
click at [354, 357] on input at bounding box center [355, 364] width 44 height 14
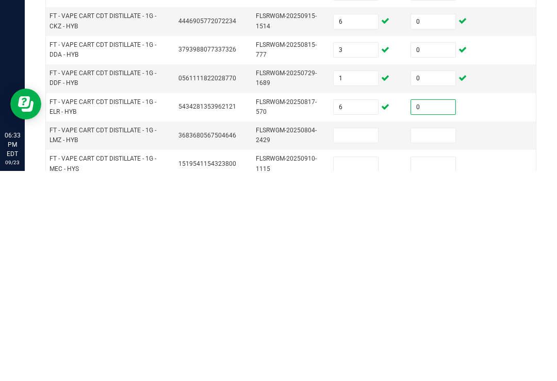
scroll to position [276, 0]
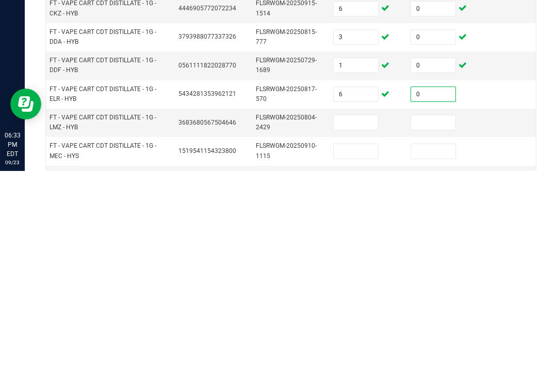
click at [358, 326] on input at bounding box center [355, 333] width 44 height 14
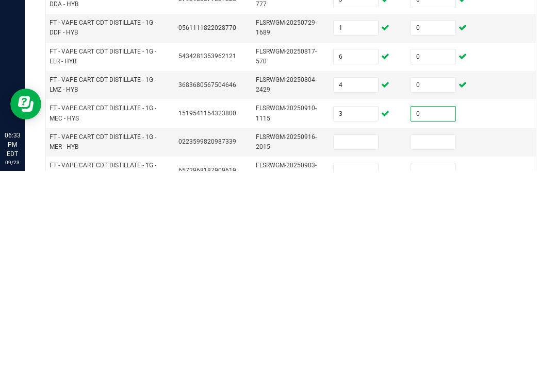
scroll to position [322, 0]
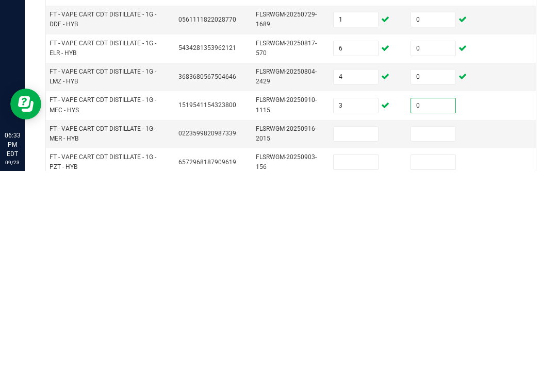
click at [353, 337] on input at bounding box center [355, 344] width 44 height 14
click at [361, 365] on input at bounding box center [355, 372] width 44 height 14
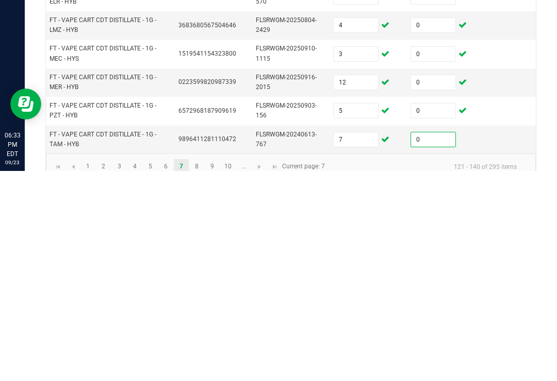
scroll to position [373, 0]
click at [194, 370] on link "8" at bounding box center [196, 377] width 15 height 15
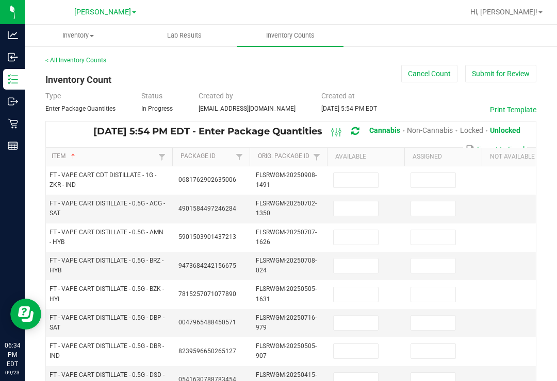
scroll to position [0, 0]
click at [365, 173] on input at bounding box center [355, 180] width 44 height 14
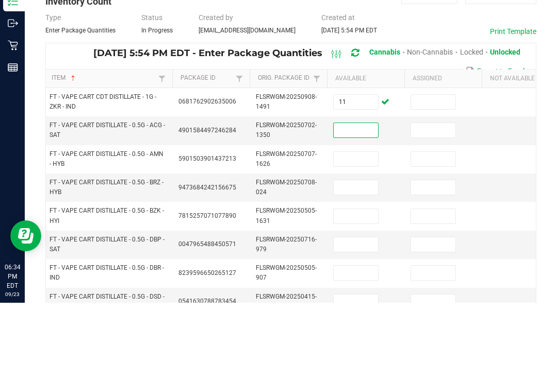
click at [437, 173] on input at bounding box center [433, 180] width 44 height 14
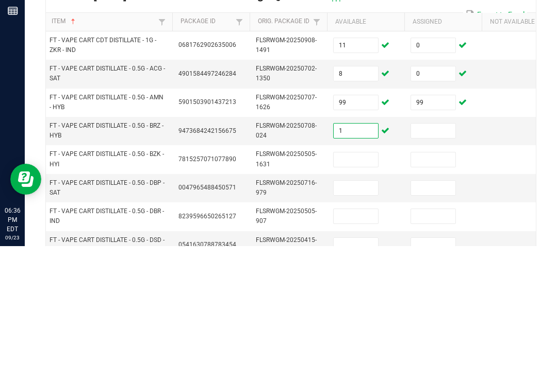
click at [359, 288] on input at bounding box center [355, 295] width 44 height 14
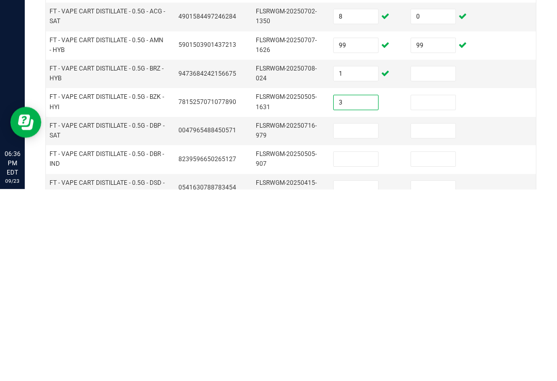
click at [354, 316] on input at bounding box center [355, 323] width 44 height 14
click at [445, 288] on input at bounding box center [433, 295] width 44 height 14
click at [357, 316] on input at bounding box center [355, 323] width 44 height 14
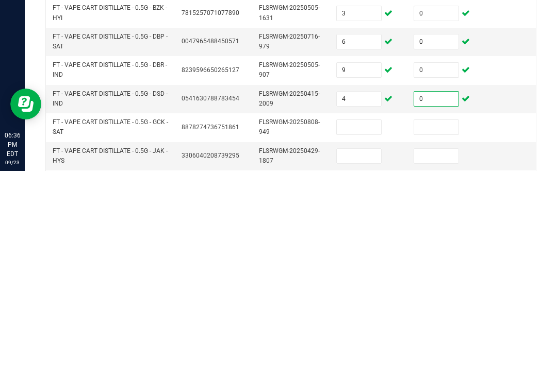
scroll to position [76, 0]
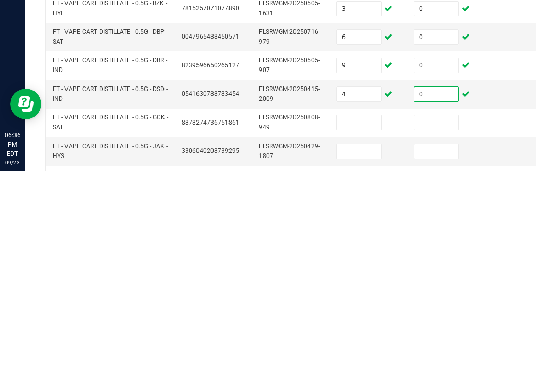
click at [364, 326] on input at bounding box center [358, 333] width 44 height 14
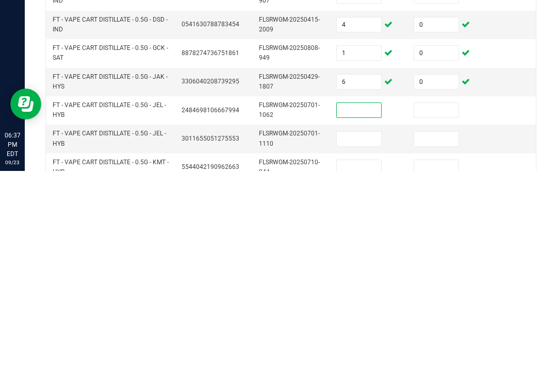
scroll to position [147, 0]
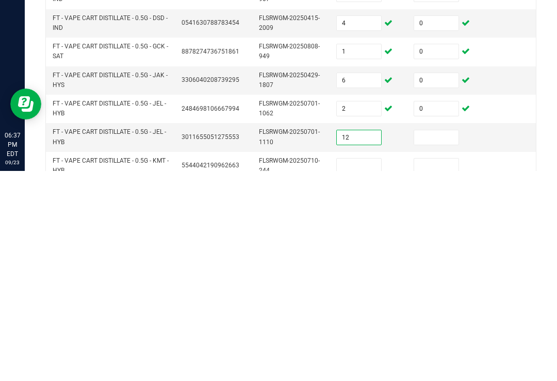
click at [440, 341] on input at bounding box center [436, 348] width 44 height 14
click at [553, 155] on div "< All Inventory Counts Inventory Count Cancel Count Submit for Review Type Ente…" at bounding box center [291, 262] width 532 height 729
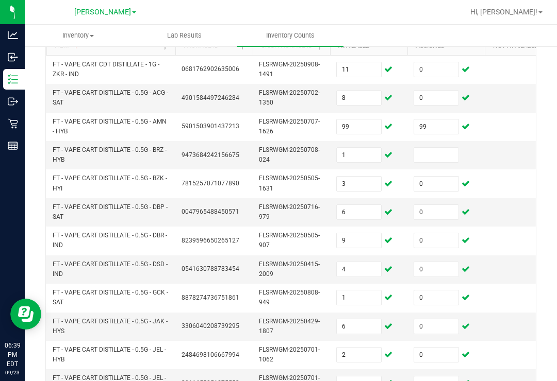
scroll to position [110, 0]
click at [352, 148] on input "1" at bounding box center [358, 155] width 44 height 14
click at [443, 148] on input at bounding box center [436, 155] width 44 height 14
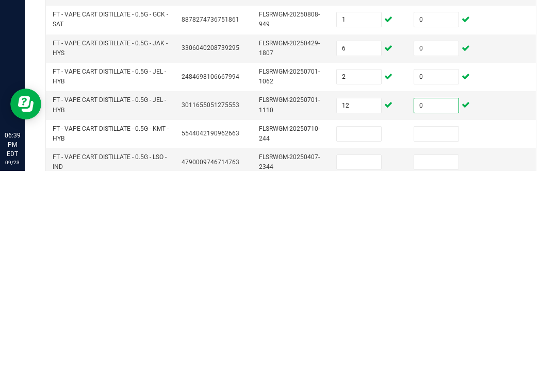
scroll to position [179, 0]
click at [364, 336] on input at bounding box center [358, 343] width 44 height 14
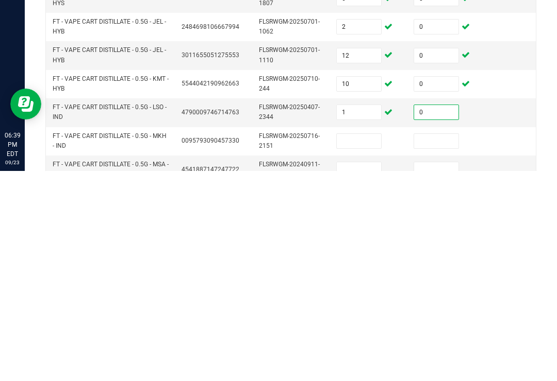
scroll to position [229, 0]
click at [355, 344] on input at bounding box center [358, 351] width 44 height 14
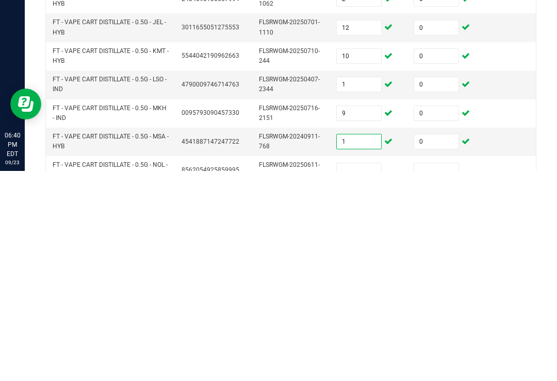
scroll to position [285, 0]
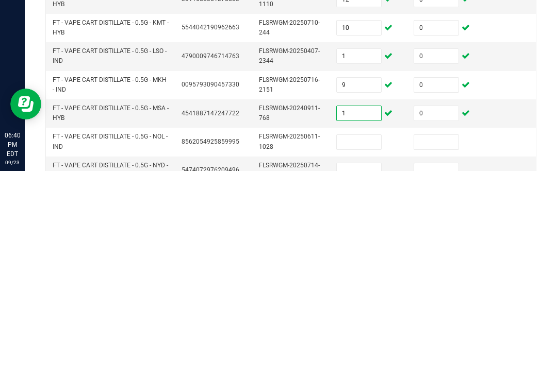
click at [356, 345] on input at bounding box center [358, 352] width 44 height 14
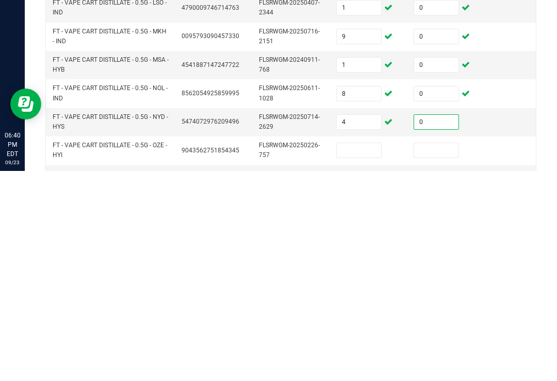
click at [366, 353] on input at bounding box center [358, 360] width 44 height 14
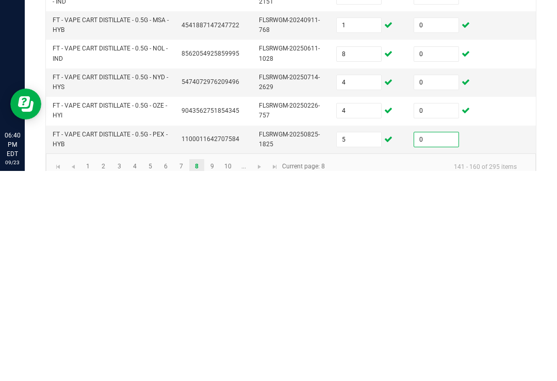
scroll to position [373, 0]
click at [212, 370] on link "9" at bounding box center [212, 377] width 15 height 15
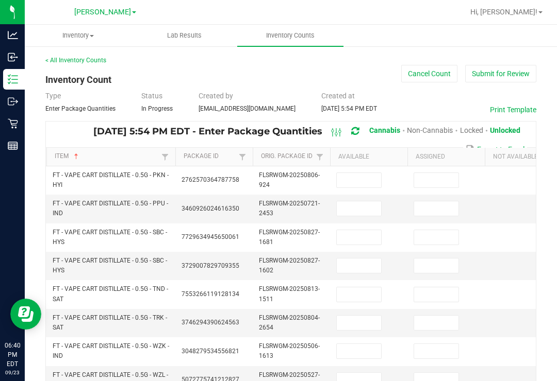
scroll to position [0, 0]
click at [370, 173] on input at bounding box center [358, 180] width 44 height 14
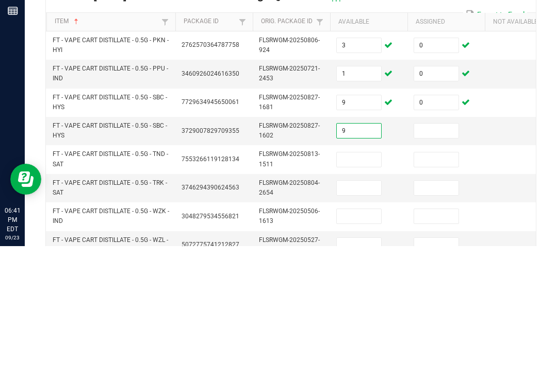
click at [352, 230] on input "9" at bounding box center [358, 237] width 44 height 14
click at [435, 252] on td at bounding box center [445, 266] width 77 height 28
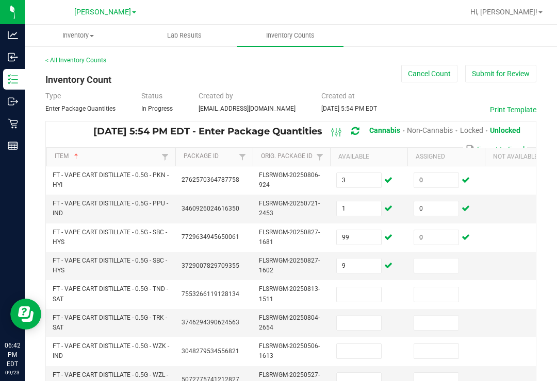
click at [443, 230] on input "0" at bounding box center [436, 237] width 44 height 14
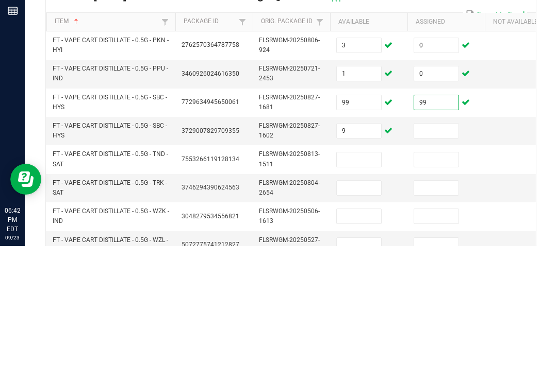
click at [437, 259] on input at bounding box center [436, 266] width 44 height 14
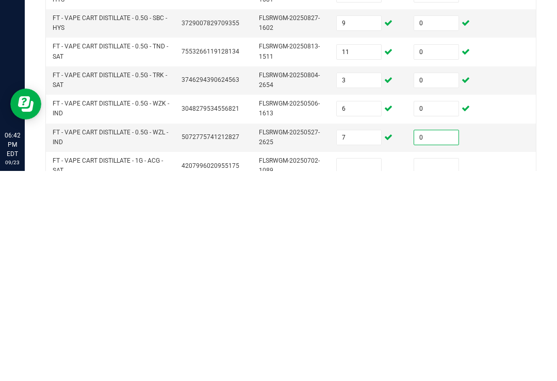
scroll to position [78, 0]
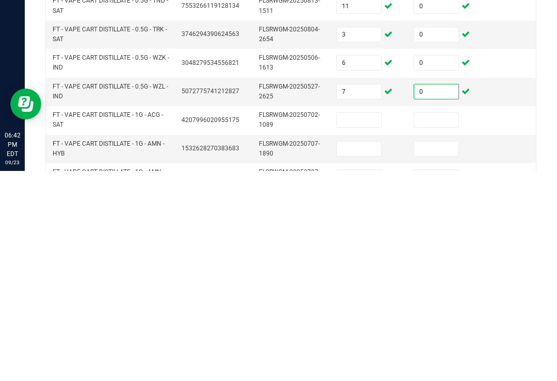
click at [359, 323] on input at bounding box center [358, 330] width 44 height 14
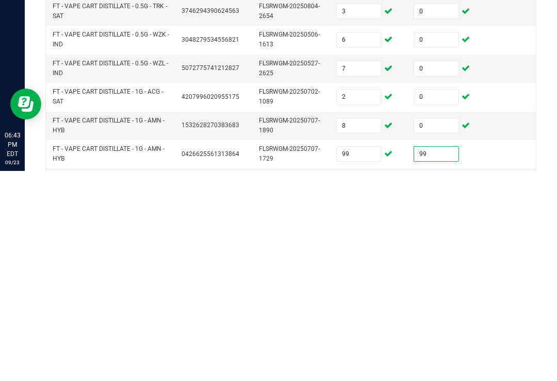
scroll to position [117, 0]
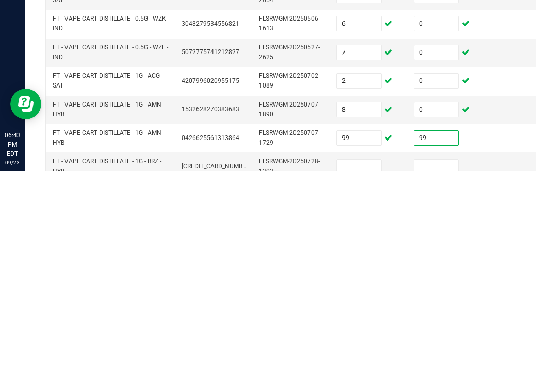
click at [361, 370] on input at bounding box center [358, 377] width 44 height 14
click at [357, 370] on input "1" at bounding box center [358, 377] width 44 height 14
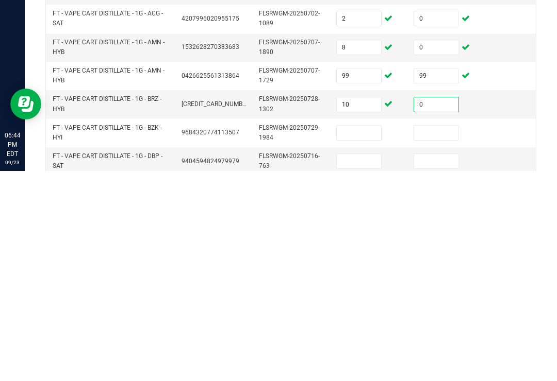
scroll to position [180, 0]
click at [369, 335] on input at bounding box center [358, 342] width 44 height 14
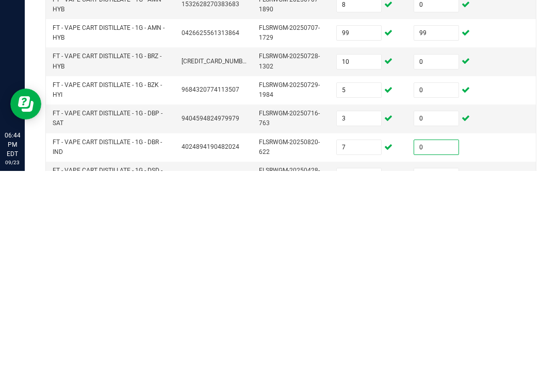
scroll to position [252, 0]
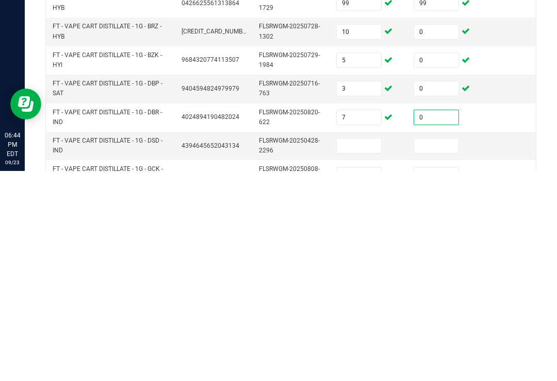
click at [357, 349] on input at bounding box center [358, 356] width 44 height 14
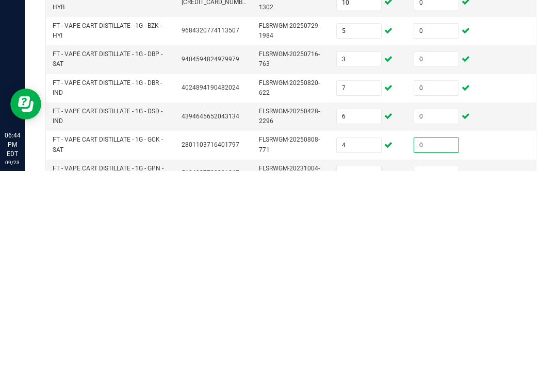
scroll to position [306, 0]
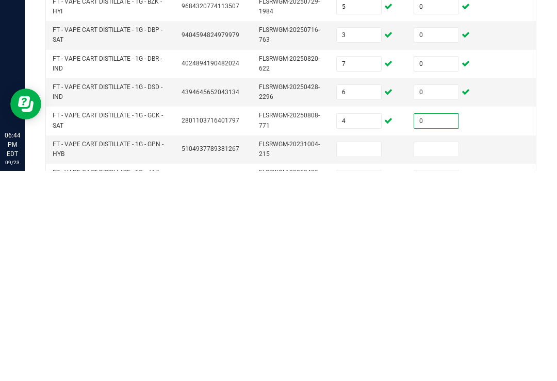
click at [347, 352] on input at bounding box center [358, 359] width 44 height 14
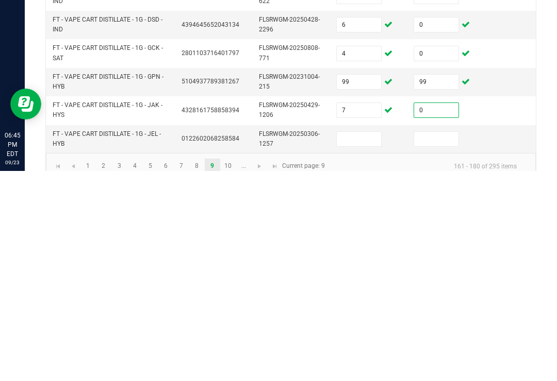
click at [362, 342] on input at bounding box center [358, 349] width 44 height 14
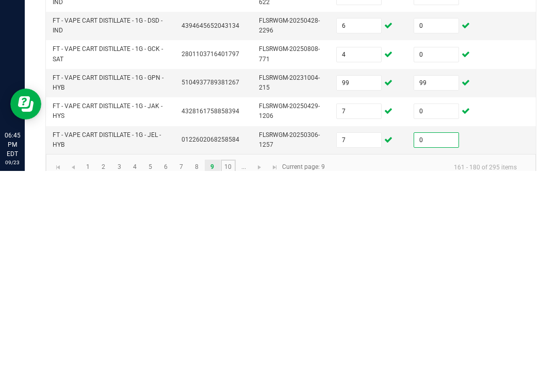
click at [235, 370] on link "10" at bounding box center [228, 377] width 15 height 15
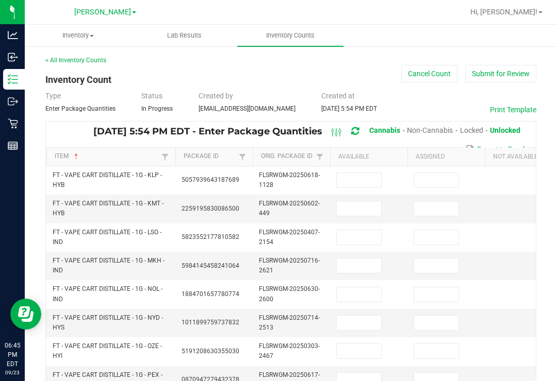
scroll to position [0, 0]
click at [355, 173] on input at bounding box center [358, 180] width 44 height 14
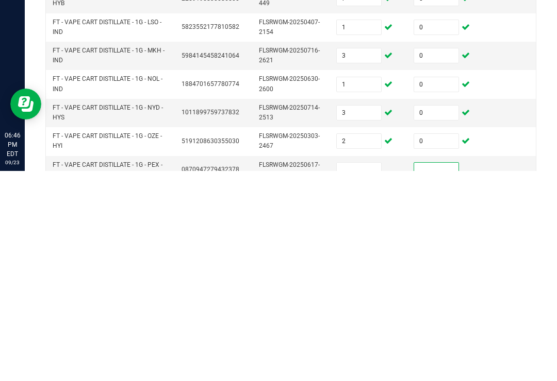
click at [351, 373] on input at bounding box center [358, 380] width 44 height 14
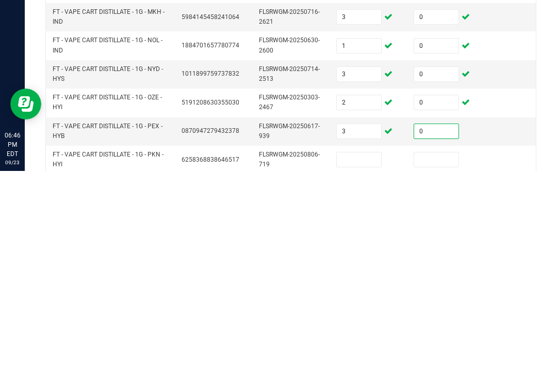
scroll to position [76, 0]
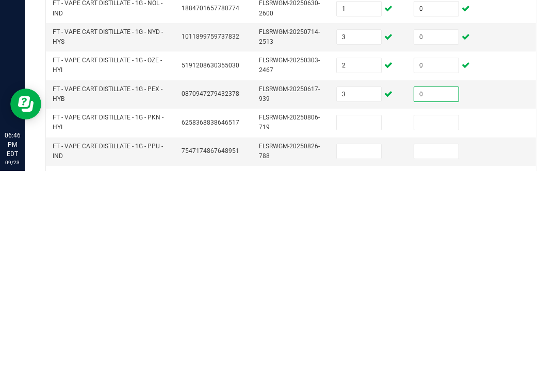
click at [362, 326] on input at bounding box center [358, 333] width 44 height 14
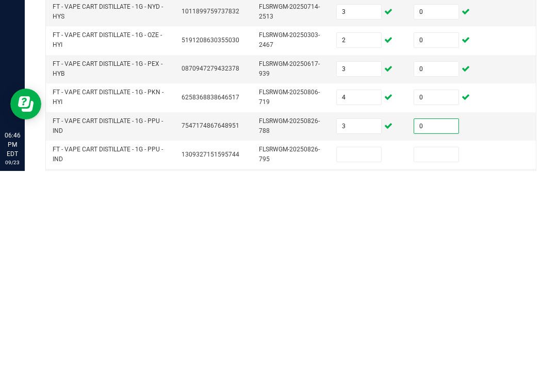
scroll to position [112, 0]
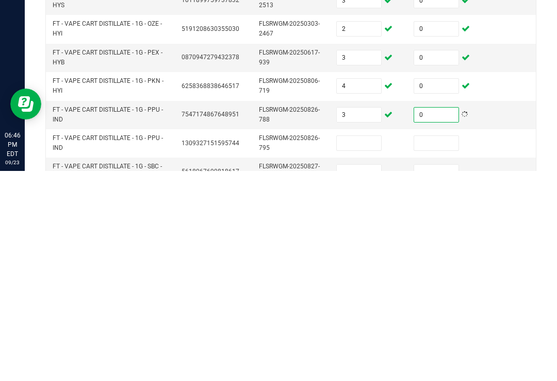
click at [360, 346] on input at bounding box center [358, 353] width 44 height 14
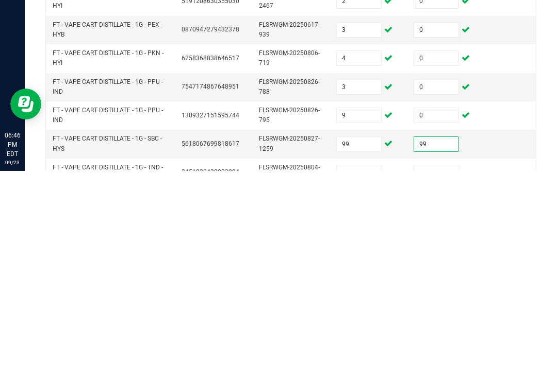
scroll to position [158, 0]
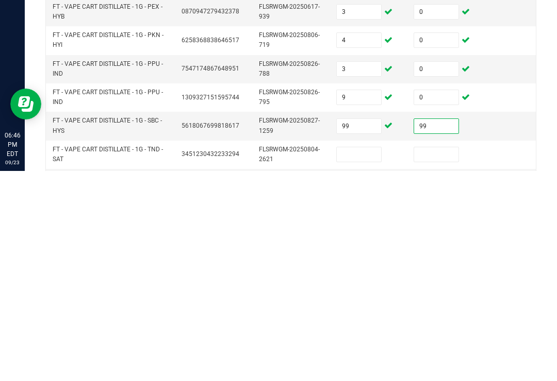
click at [367, 358] on input at bounding box center [358, 365] width 44 height 14
click at [354, 329] on input "99" at bounding box center [358, 336] width 44 height 14
click at [357, 300] on input "9" at bounding box center [358, 307] width 44 height 14
click at [439, 329] on input "99" at bounding box center [436, 336] width 44 height 14
click at [353, 358] on input at bounding box center [358, 365] width 44 height 14
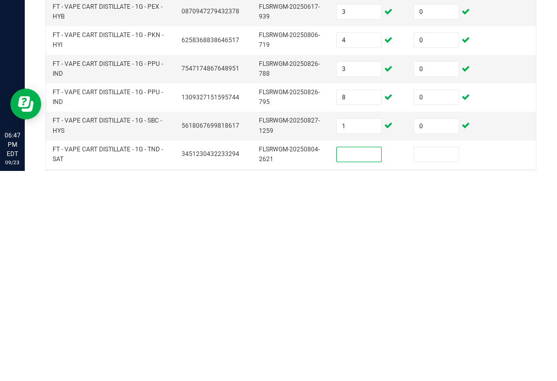
click at [351, 272] on input "3" at bounding box center [358, 279] width 44 height 14
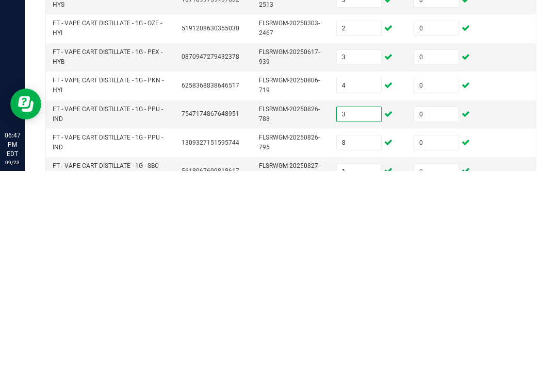
scroll to position [116, 0]
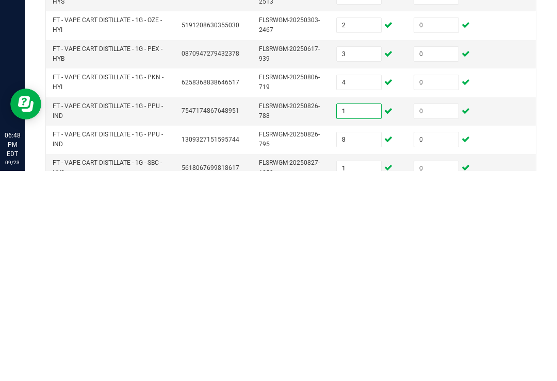
click at [357, 372] on input "1" at bounding box center [358, 379] width 44 height 14
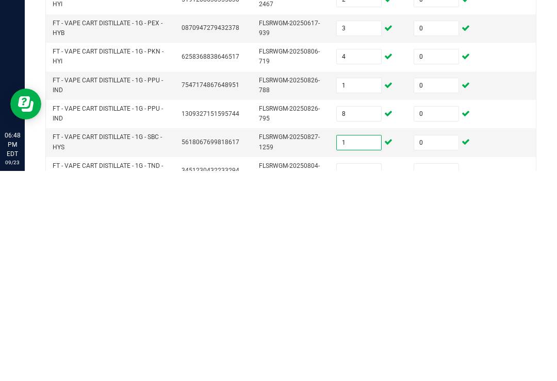
scroll to position [176, 0]
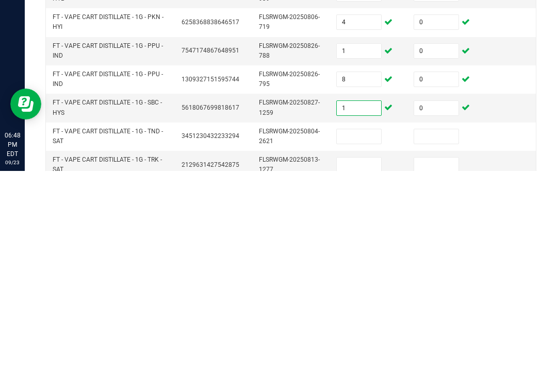
click at [349, 340] on input at bounding box center [358, 347] width 44 height 14
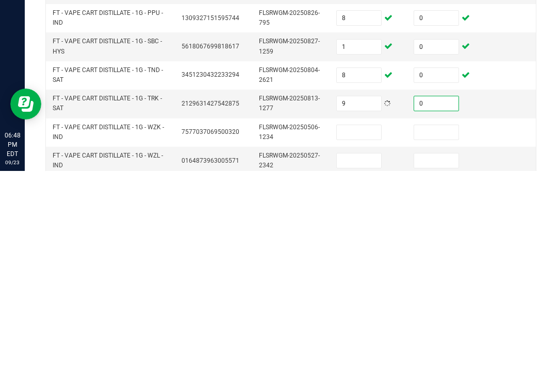
scroll to position [240, 0]
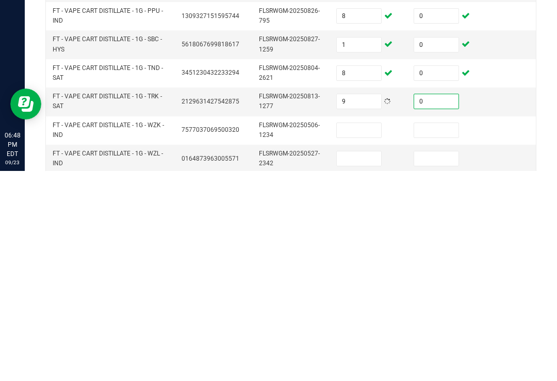
click at [360, 333] on input at bounding box center [358, 340] width 44 height 14
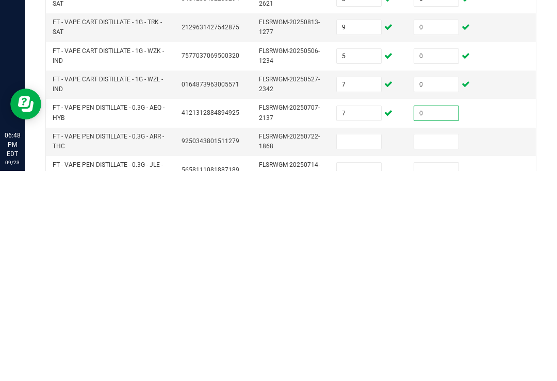
scroll to position [314, 0]
click at [360, 344] on input at bounding box center [358, 351] width 44 height 14
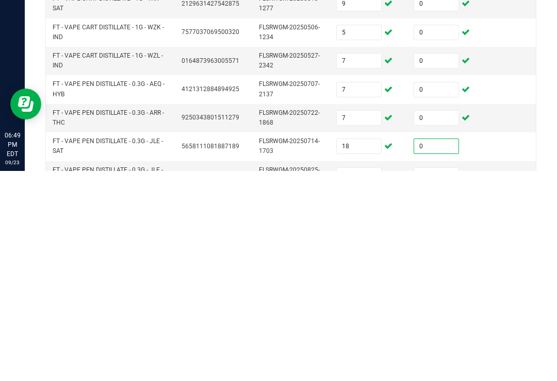
scroll to position [343, 0]
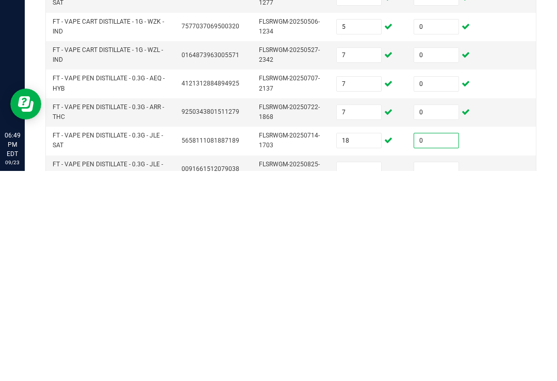
click at [355, 373] on input at bounding box center [358, 380] width 44 height 14
click at [353, 344] on input "18" at bounding box center [358, 351] width 44 height 14
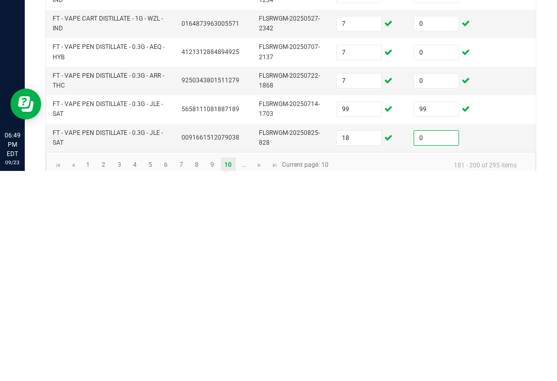
scroll to position [373, 0]
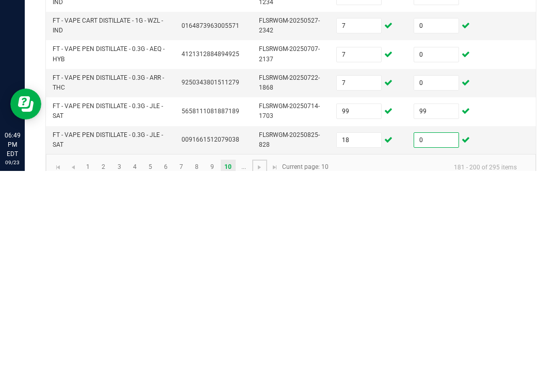
click at [252, 370] on link at bounding box center [259, 377] width 15 height 15
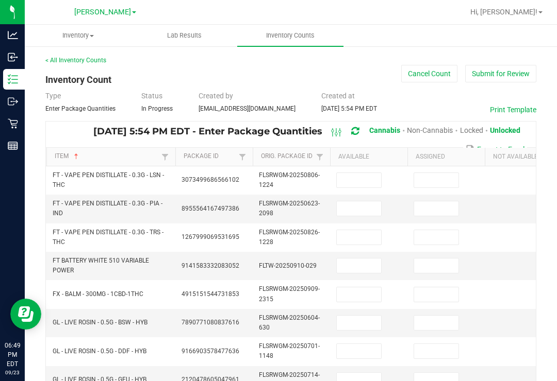
scroll to position [0, 0]
click at [355, 173] on input at bounding box center [358, 180] width 44 height 14
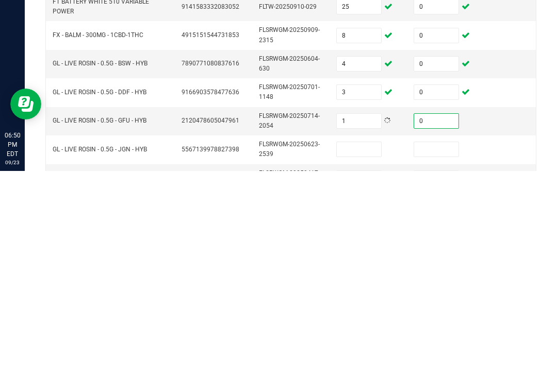
scroll to position [55, 0]
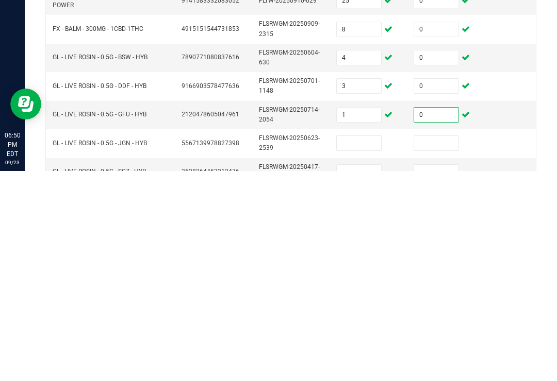
click at [359, 346] on input at bounding box center [358, 353] width 44 height 14
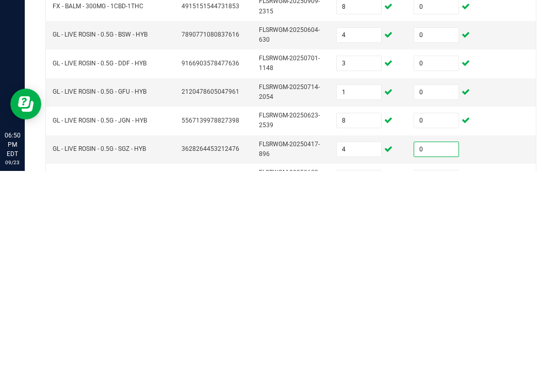
scroll to position [92, 0]
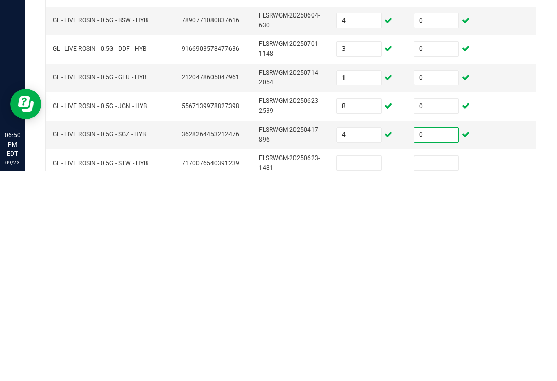
click at [362, 366] on input at bounding box center [358, 373] width 44 height 14
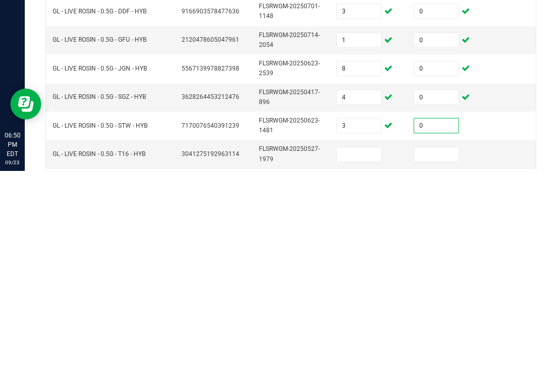
scroll to position [143, 0]
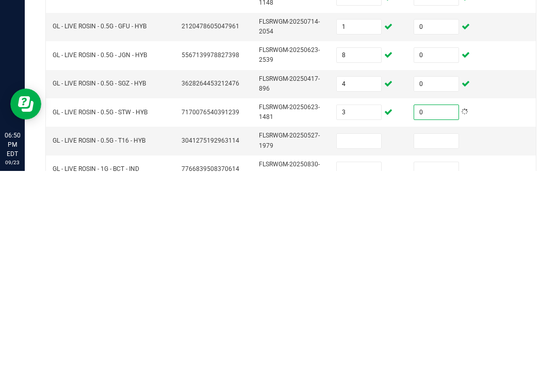
click at [369, 344] on input at bounding box center [358, 351] width 44 height 14
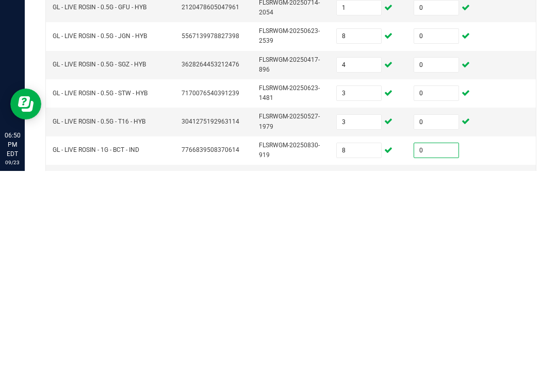
scroll to position [191, 0]
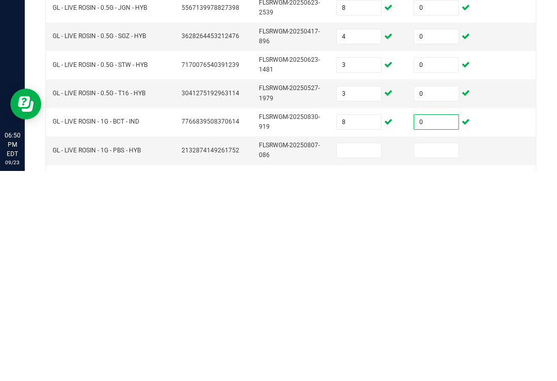
click at [367, 353] on input at bounding box center [358, 360] width 44 height 14
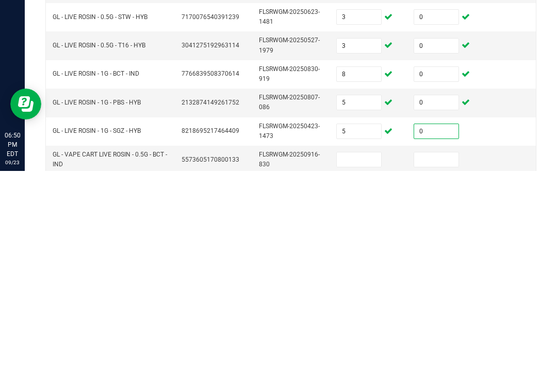
scroll to position [240, 0]
click at [365, 362] on input at bounding box center [358, 369] width 44 height 14
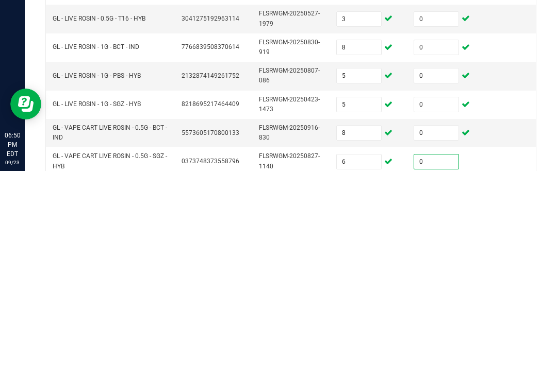
scroll to position [279, 0]
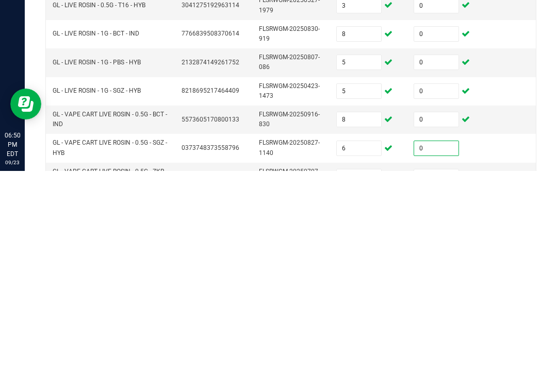
click at [364, 380] on input at bounding box center [358, 387] width 44 height 14
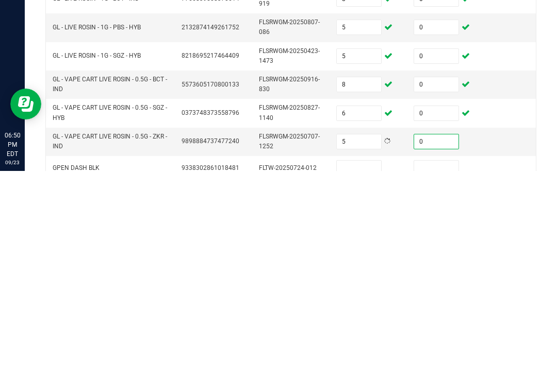
scroll to position [346, 0]
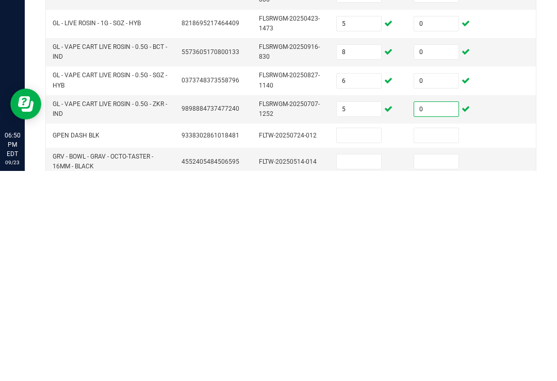
click at [364, 339] on input at bounding box center [358, 346] width 44 height 14
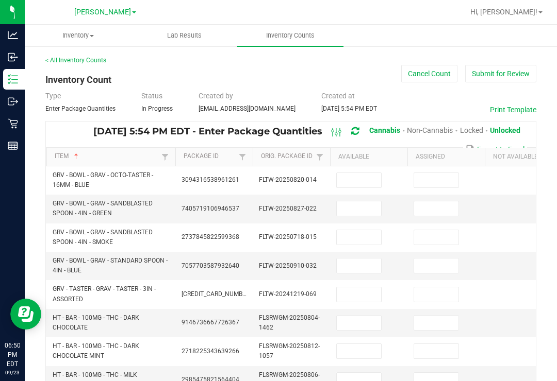
scroll to position [0, 0]
click at [360, 173] on input at bounding box center [358, 180] width 44 height 14
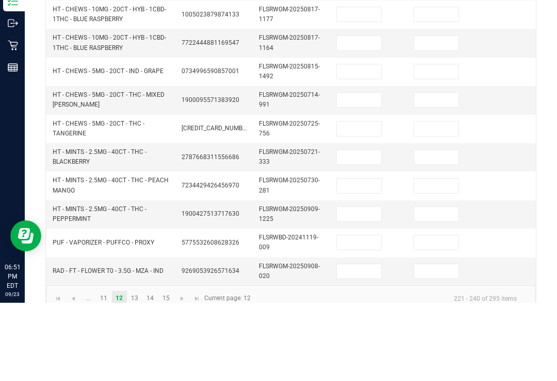
click at [548, 117] on div "< All Inventory Counts Inventory Count Cancel Count Submit for Review Type Ente…" at bounding box center [291, 36] width 532 height 729
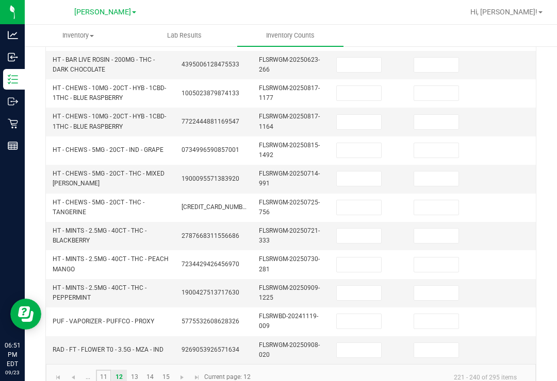
click at [103, 370] on link "11" at bounding box center [103, 377] width 15 height 15
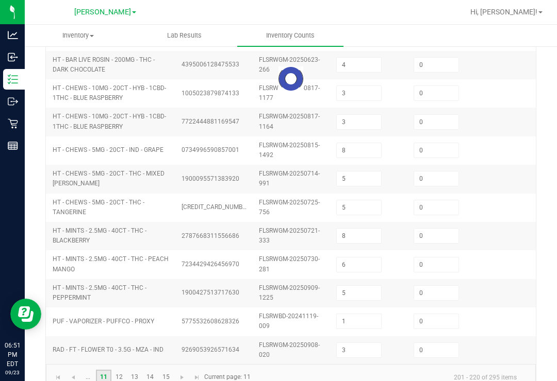
scroll to position [368, 0]
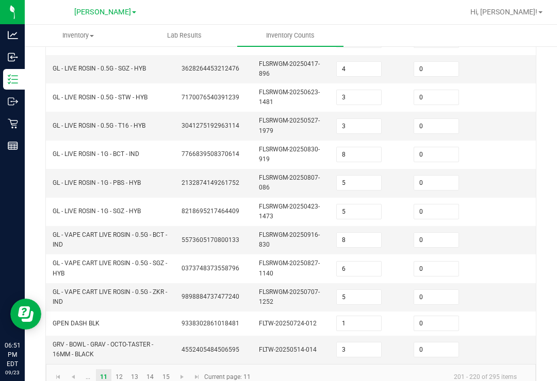
click at [364, 343] on input "3" at bounding box center [358, 350] width 44 height 14
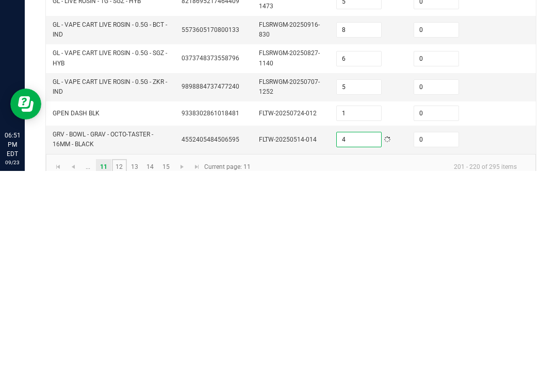
click at [115, 369] on link "12" at bounding box center [119, 376] width 15 height 15
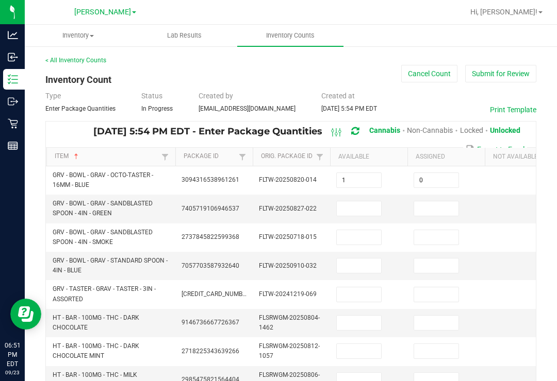
scroll to position [0, 0]
click at [368, 201] on input at bounding box center [358, 208] width 44 height 14
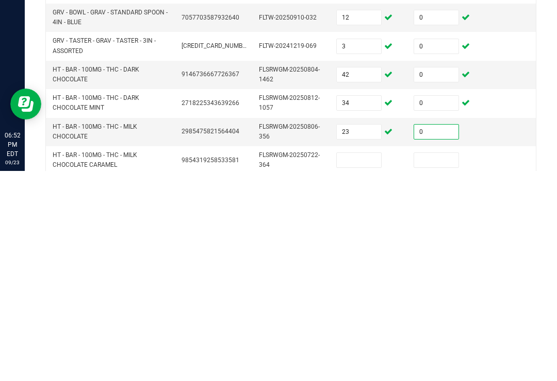
scroll to position [75, 0]
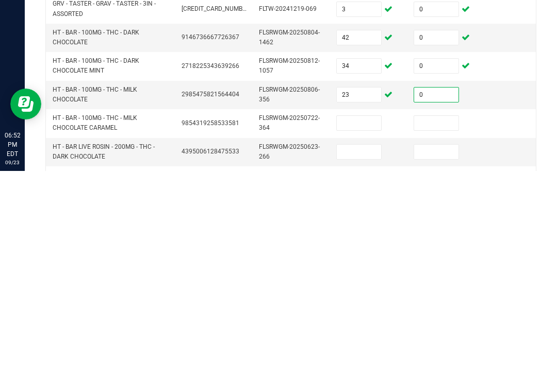
click at [370, 326] on input at bounding box center [358, 333] width 44 height 14
click at [366, 326] on input at bounding box center [358, 333] width 44 height 14
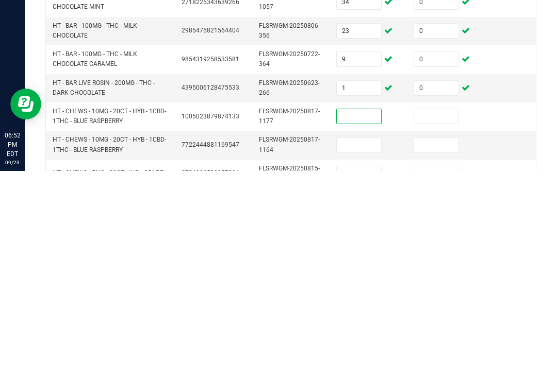
scroll to position [135, 0]
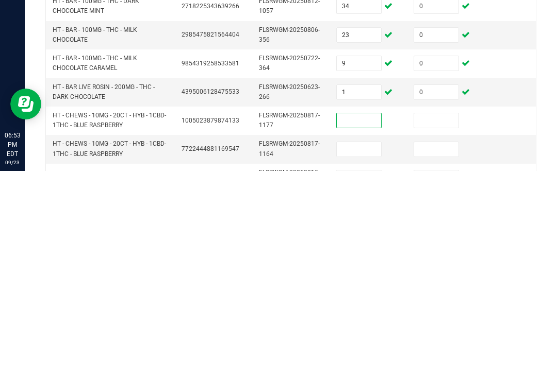
click at [364, 352] on input at bounding box center [358, 359] width 44 height 14
click at [369, 324] on input at bounding box center [358, 331] width 44 height 14
click at [433, 324] on input at bounding box center [436, 331] width 44 height 14
click at [437, 352] on input at bounding box center [436, 359] width 44 height 14
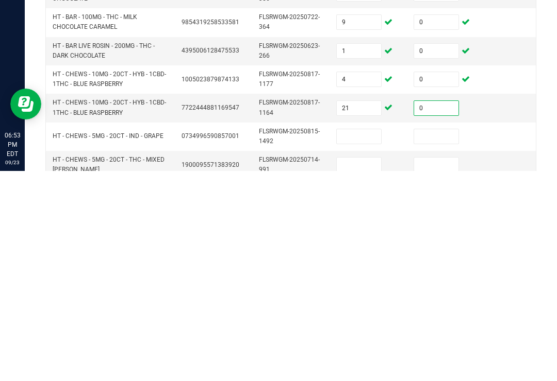
scroll to position [178, 0]
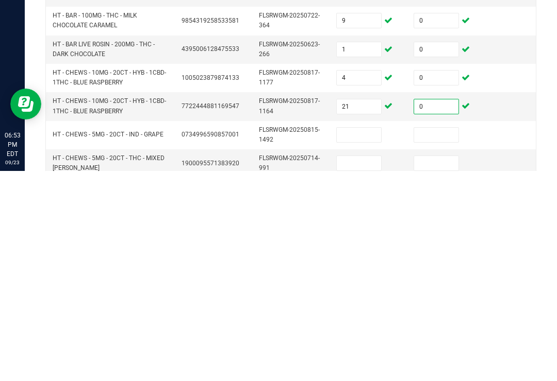
click at [364, 338] on input at bounding box center [358, 345] width 44 height 14
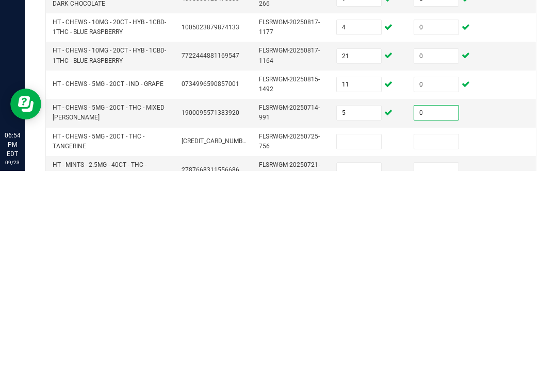
scroll to position [229, 0]
click at [362, 344] on input at bounding box center [358, 351] width 44 height 14
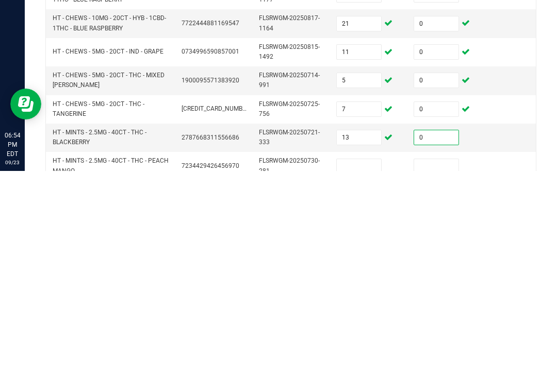
scroll to position [296, 0]
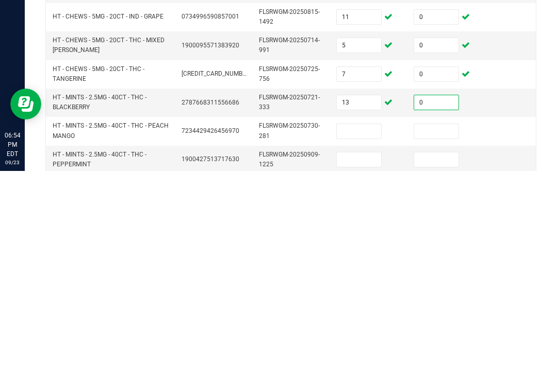
click at [357, 334] on input at bounding box center [358, 341] width 44 height 14
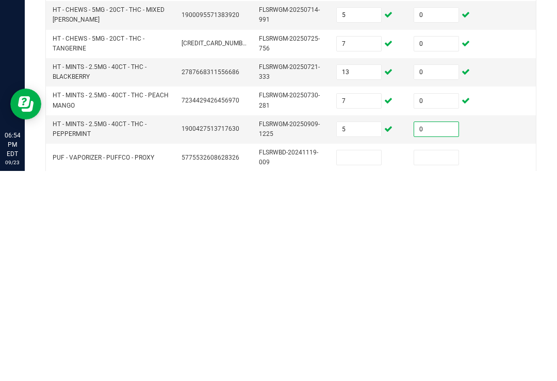
scroll to position [355, 0]
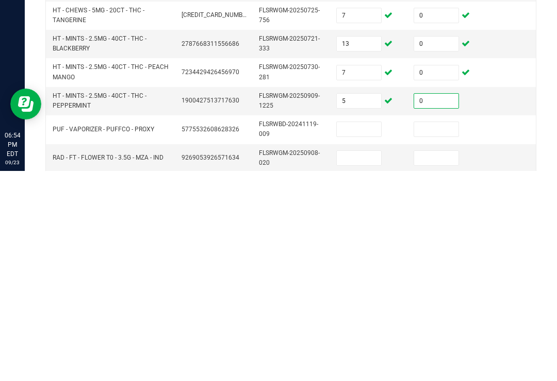
click at [370, 332] on input at bounding box center [358, 339] width 44 height 14
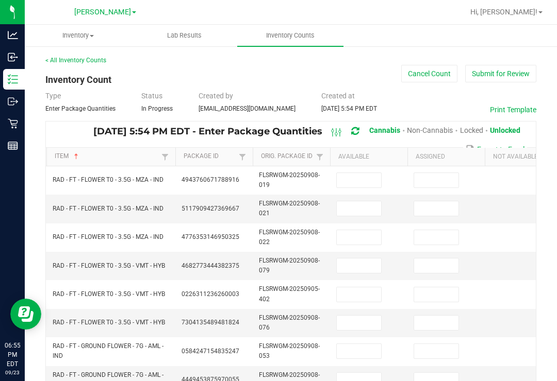
scroll to position [-1, 0]
click at [367, 173] on input at bounding box center [358, 180] width 44 height 14
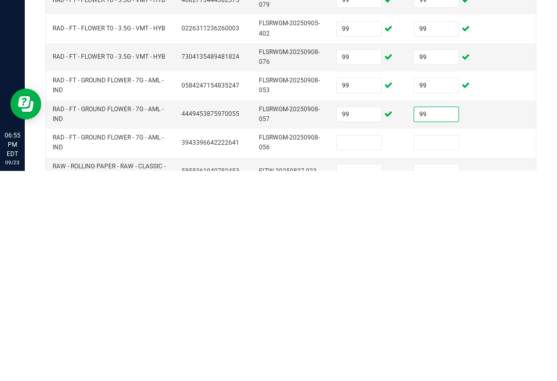
scroll to position [58, 0]
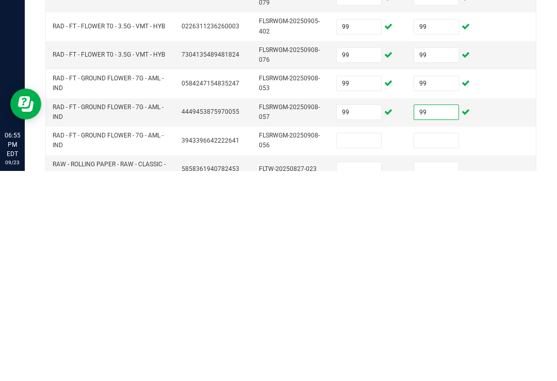
click at [363, 344] on input at bounding box center [358, 351] width 44 height 14
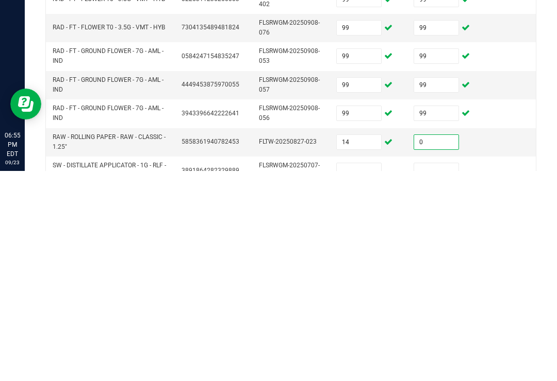
scroll to position [97, 0]
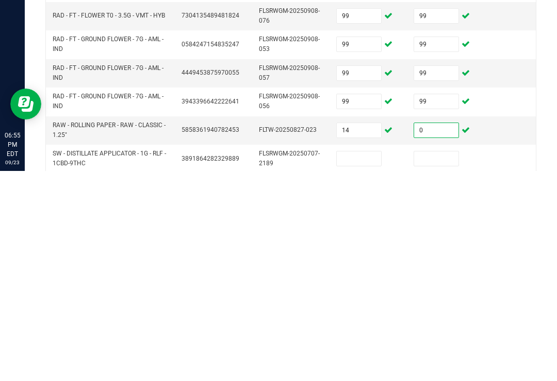
click at [364, 362] on input at bounding box center [358, 369] width 44 height 14
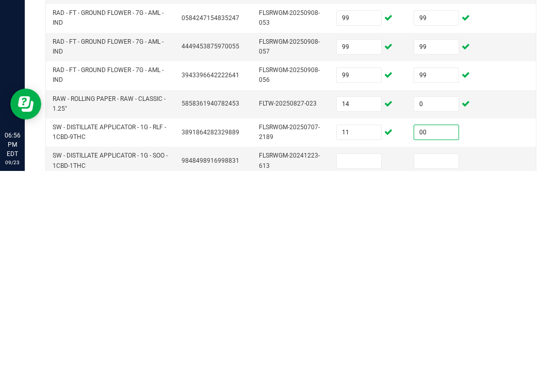
scroll to position [140, 0]
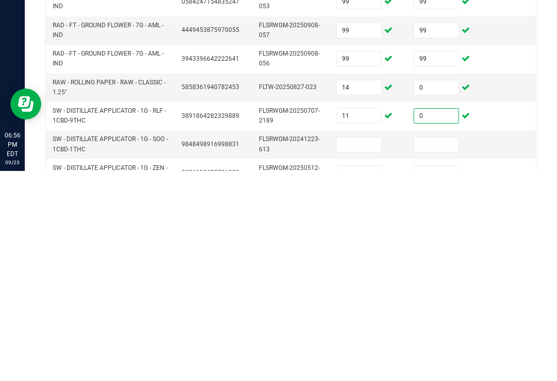
click at [362, 348] on input at bounding box center [358, 355] width 44 height 14
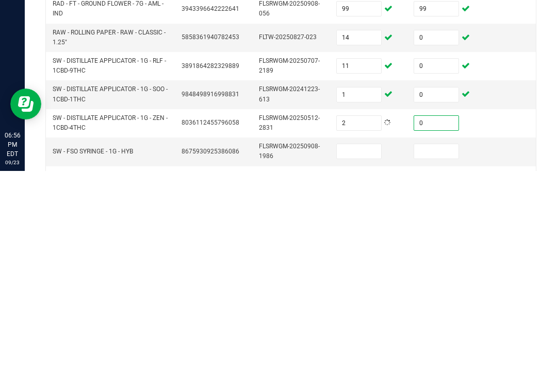
scroll to position [190, 0]
click at [355, 354] on input at bounding box center [358, 361] width 44 height 14
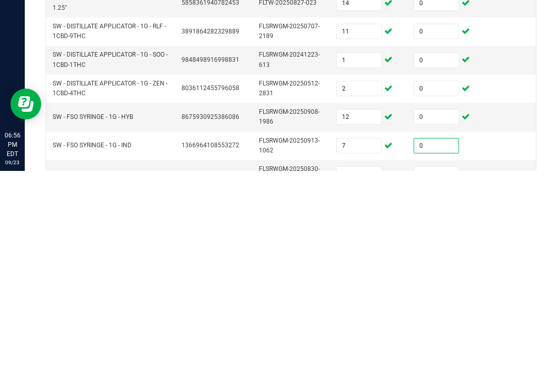
scroll to position [226, 0]
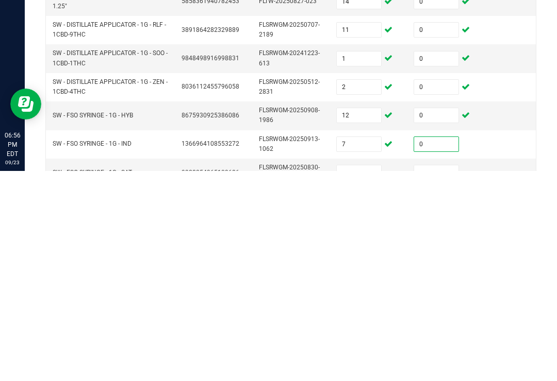
click at [361, 376] on input at bounding box center [358, 383] width 44 height 14
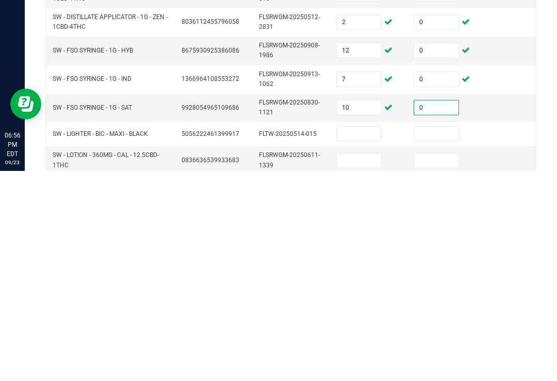
scroll to position [298, 0]
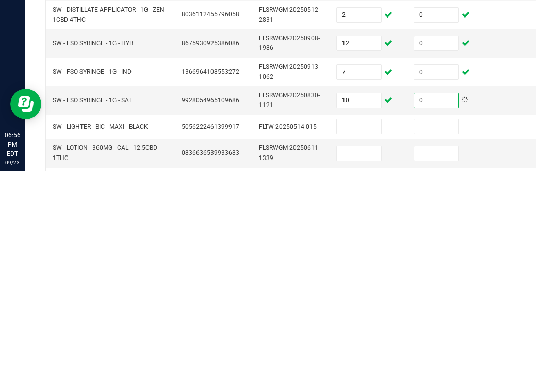
click at [361, 330] on input at bounding box center [358, 337] width 44 height 14
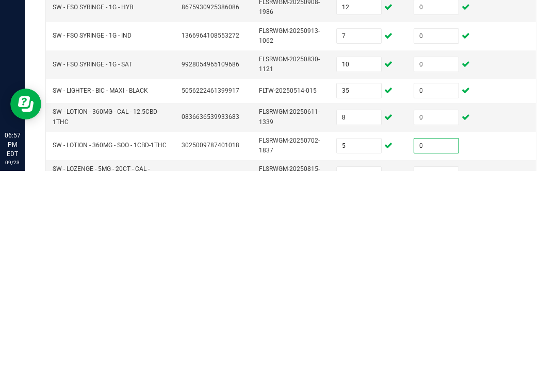
scroll to position [352, 0]
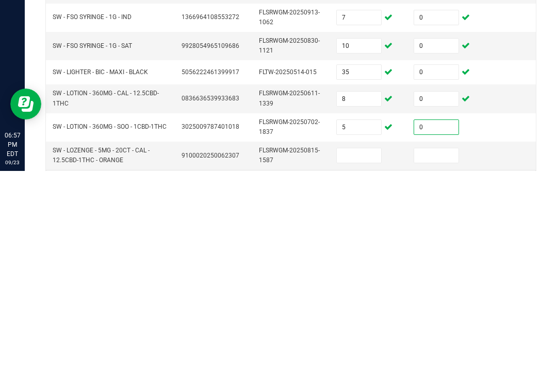
click at [362, 359] on input at bounding box center [358, 366] width 44 height 14
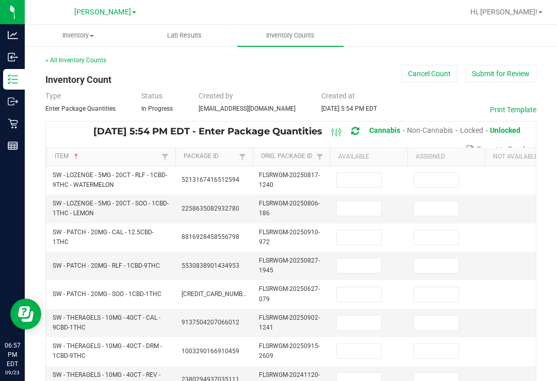
scroll to position [0, 0]
click at [364, 173] on input at bounding box center [358, 180] width 44 height 14
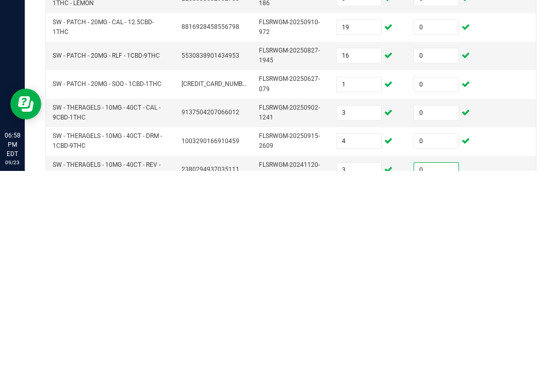
scroll to position [43, 0]
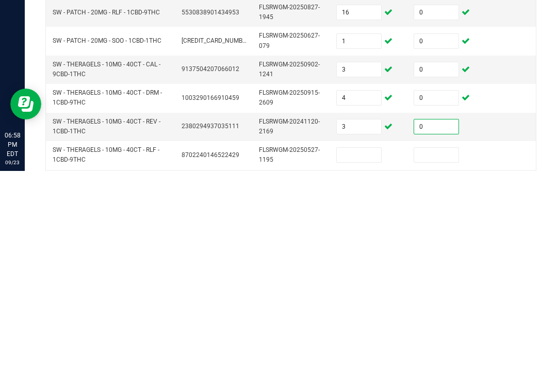
click at [366, 358] on input at bounding box center [358, 365] width 44 height 14
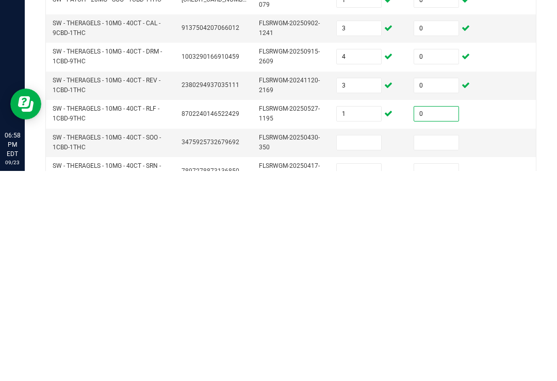
scroll to position [87, 0]
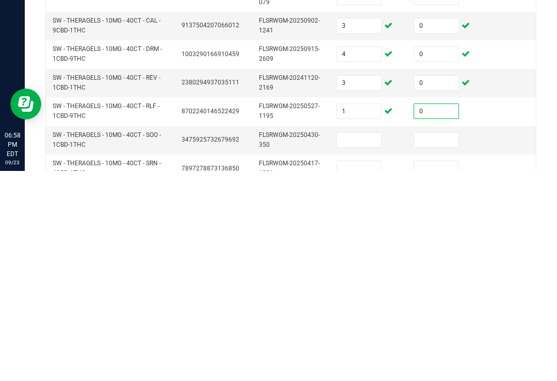
click at [362, 343] on input at bounding box center [358, 350] width 44 height 14
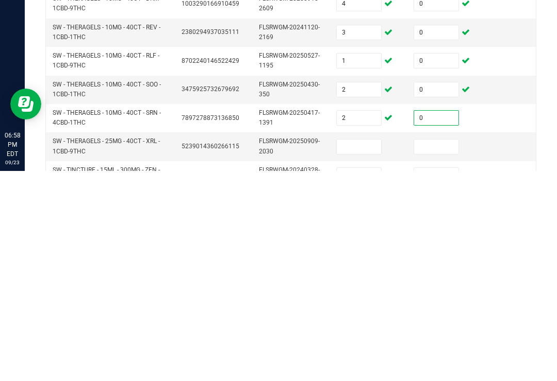
scroll to position [141, 0]
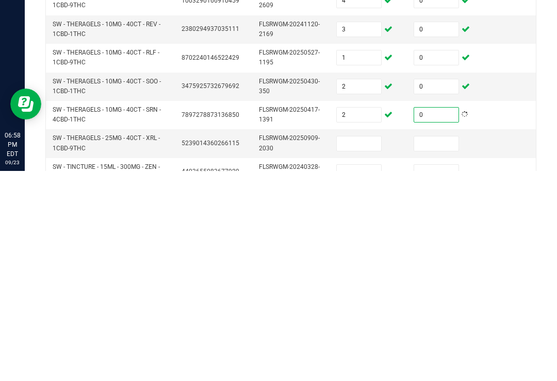
click at [363, 347] on input at bounding box center [358, 354] width 44 height 14
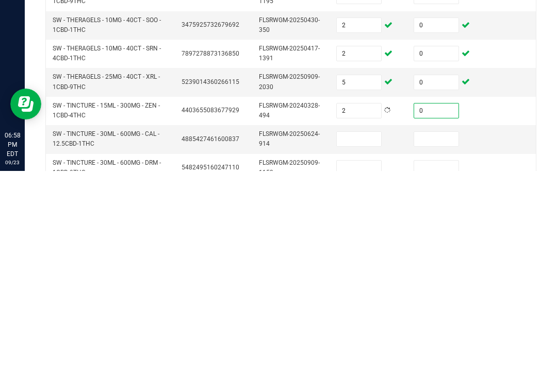
scroll to position [203, 0]
click at [364, 342] on input at bounding box center [358, 349] width 44 height 14
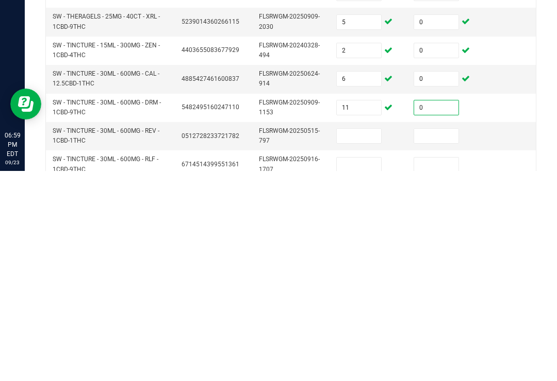
scroll to position [263, 0]
click at [357, 339] on input at bounding box center [358, 346] width 44 height 14
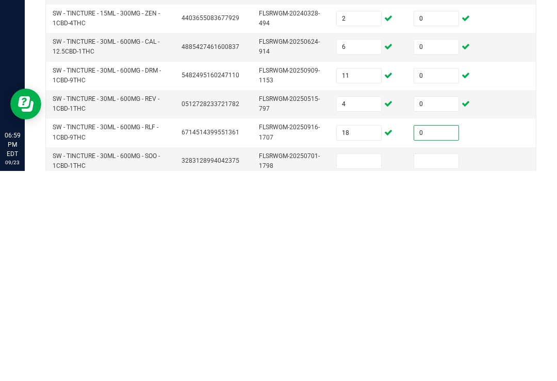
scroll to position [310, 0]
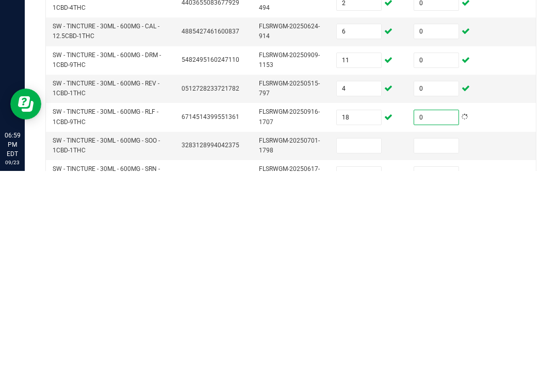
click at [368, 349] on input at bounding box center [358, 356] width 44 height 14
click at [369, 377] on input at bounding box center [358, 384] width 44 height 14
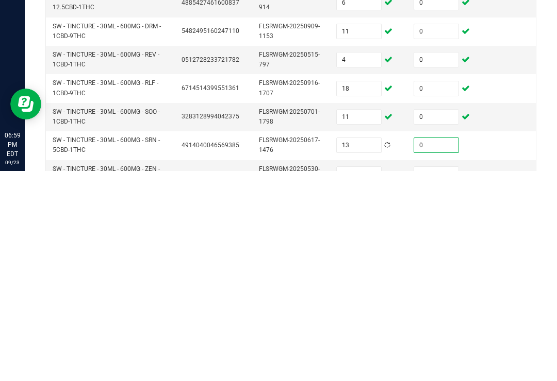
scroll to position [353, 0]
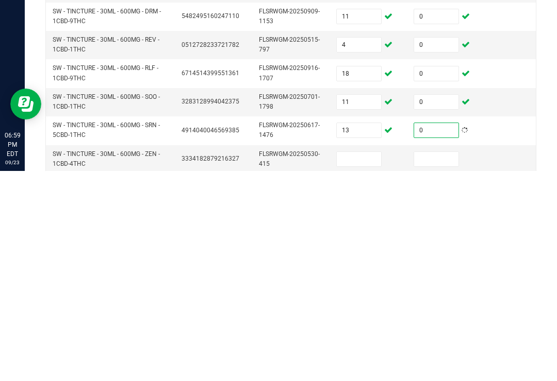
click at [367, 362] on input at bounding box center [358, 369] width 44 height 14
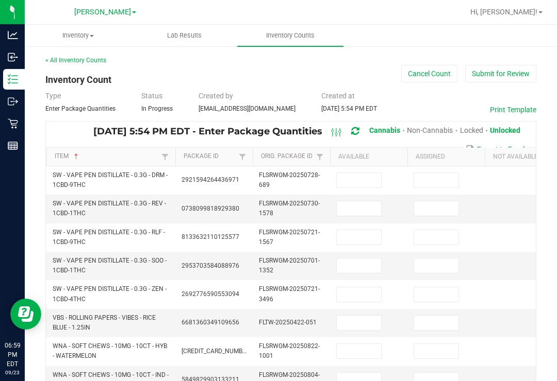
scroll to position [0, 0]
click at [370, 173] on input at bounding box center [358, 180] width 44 height 14
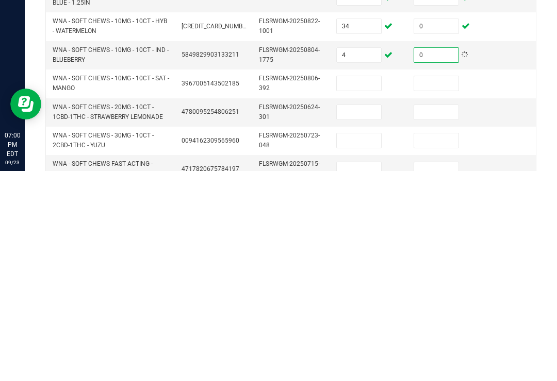
scroll to position [114, 0]
click at [364, 287] on input at bounding box center [358, 294] width 44 height 14
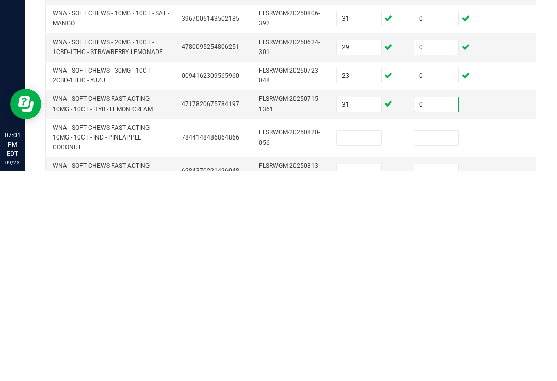
scroll to position [180, 0]
click at [367, 341] on input at bounding box center [358, 348] width 44 height 14
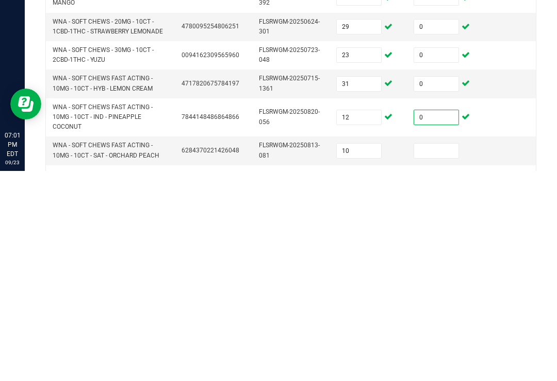
scroll to position [201, 0]
click at [444, 353] on input at bounding box center [436, 360] width 44 height 14
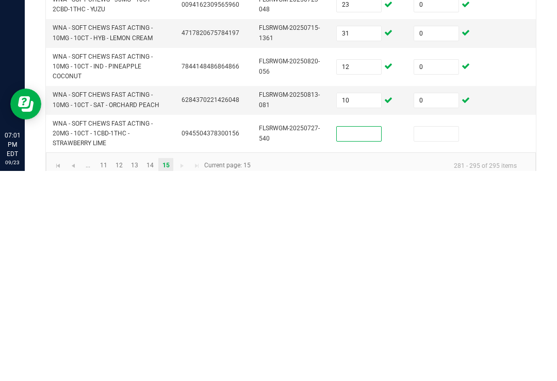
scroll to position [250, 0]
click at [431, 338] on input at bounding box center [436, 345] width 44 height 14
click at [547, 122] on div "< All Inventory Counts Inventory Count Cancel Count Submit for Review Type Ente…" at bounding box center [291, 98] width 532 height 606
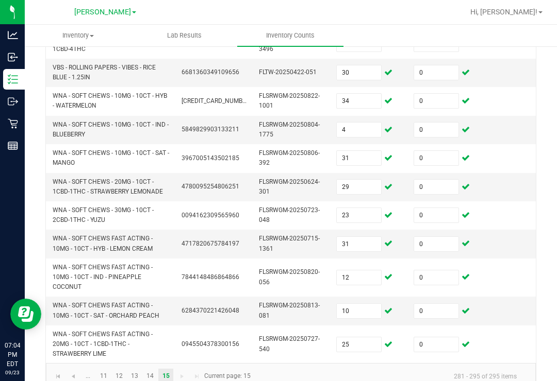
click at [14, 119] on icon at bounding box center [13, 124] width 10 height 10
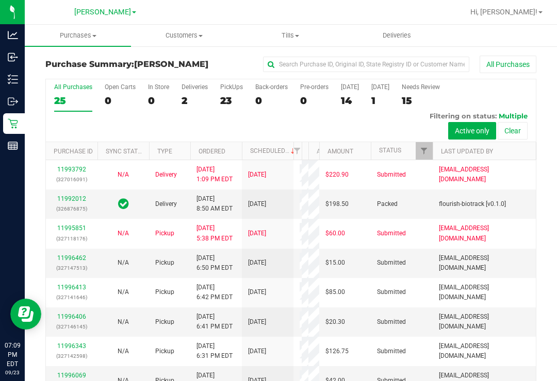
click at [530, 11] on span "Hi, [PERSON_NAME]!" at bounding box center [503, 12] width 67 height 8
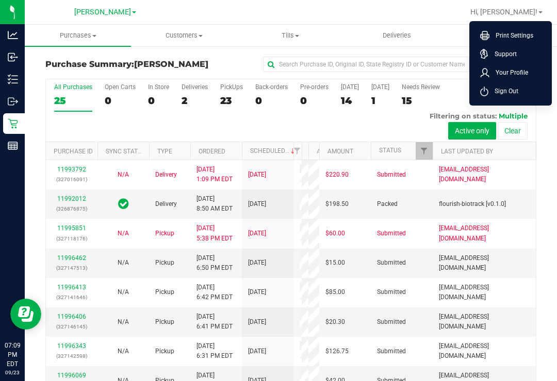
click at [518, 94] on li "Sign Out" at bounding box center [509, 91] width 77 height 19
